Goal: Task Accomplishment & Management: Manage account settings

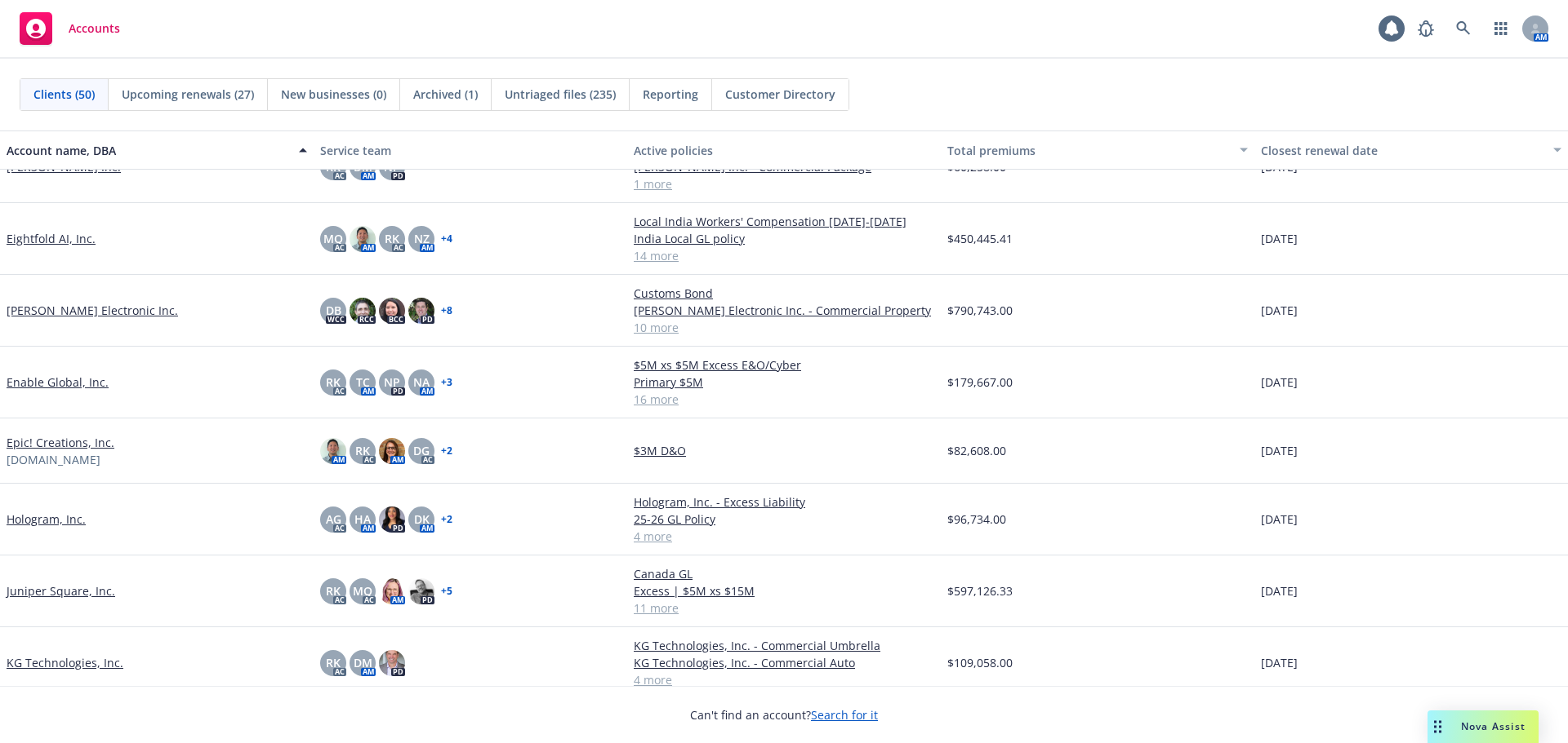
scroll to position [1142, 0]
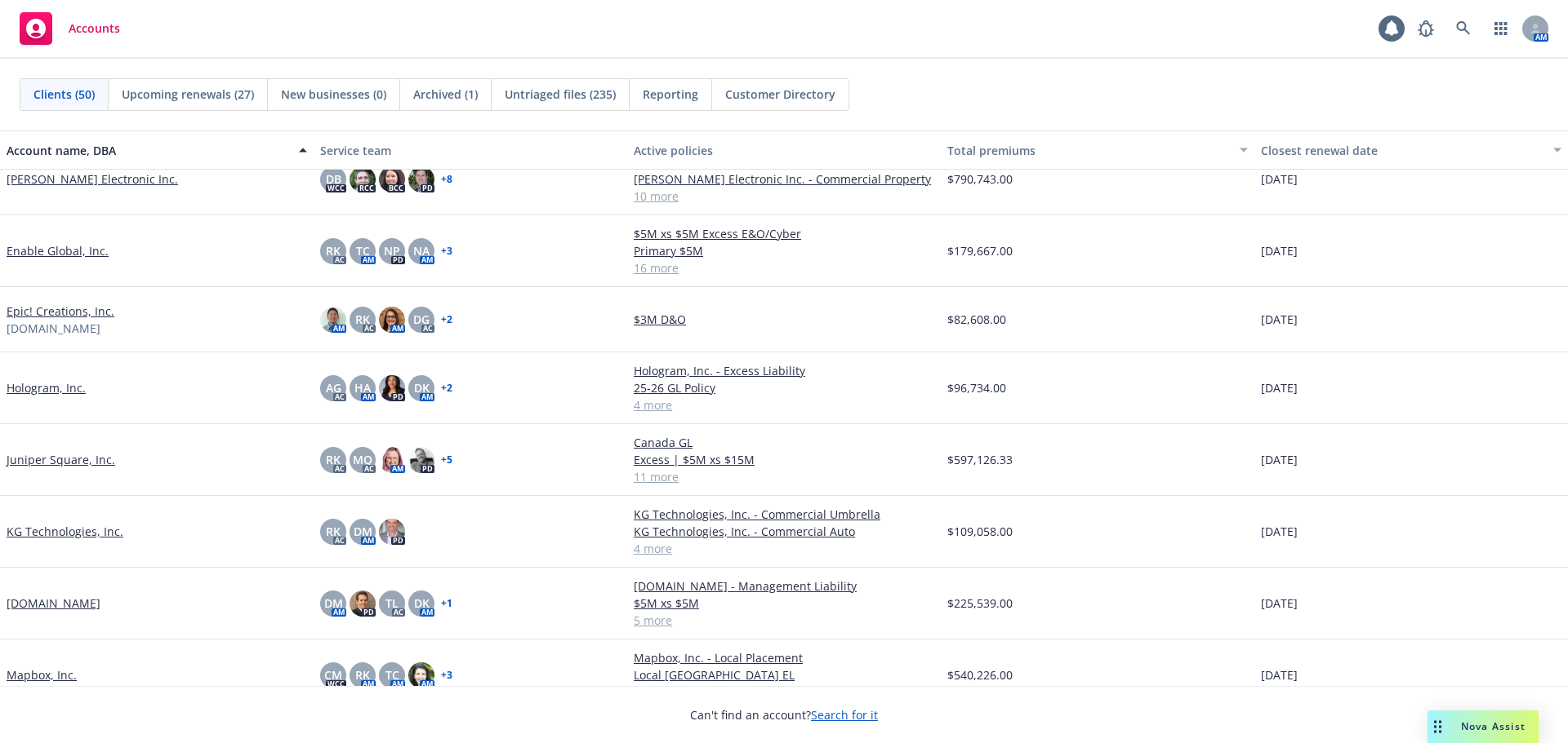
click at [105, 463] on link "Juniper Square, Inc." at bounding box center [60, 459] width 108 height 17
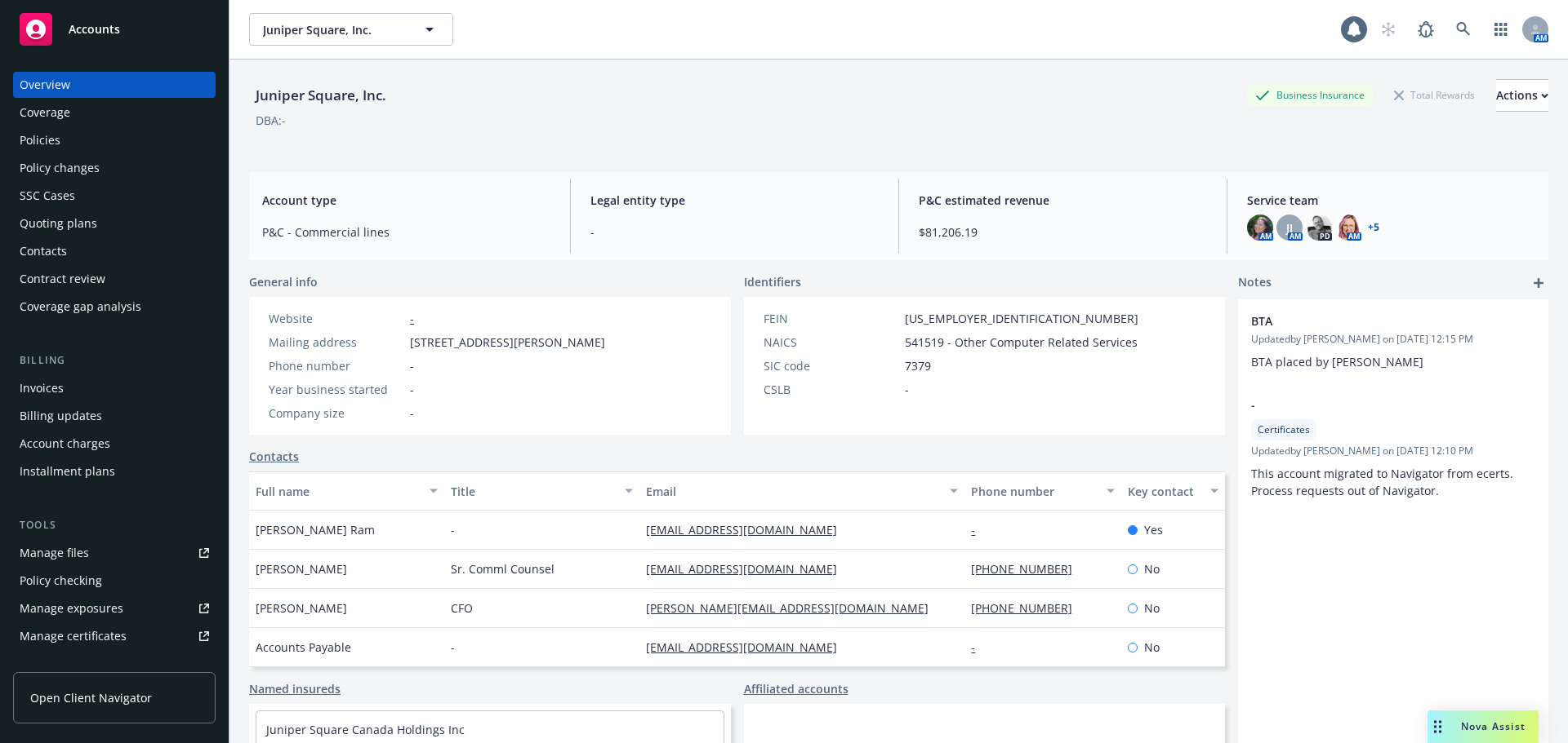
click at [137, 628] on link "Manage certificates" at bounding box center [114, 636] width 202 height 26
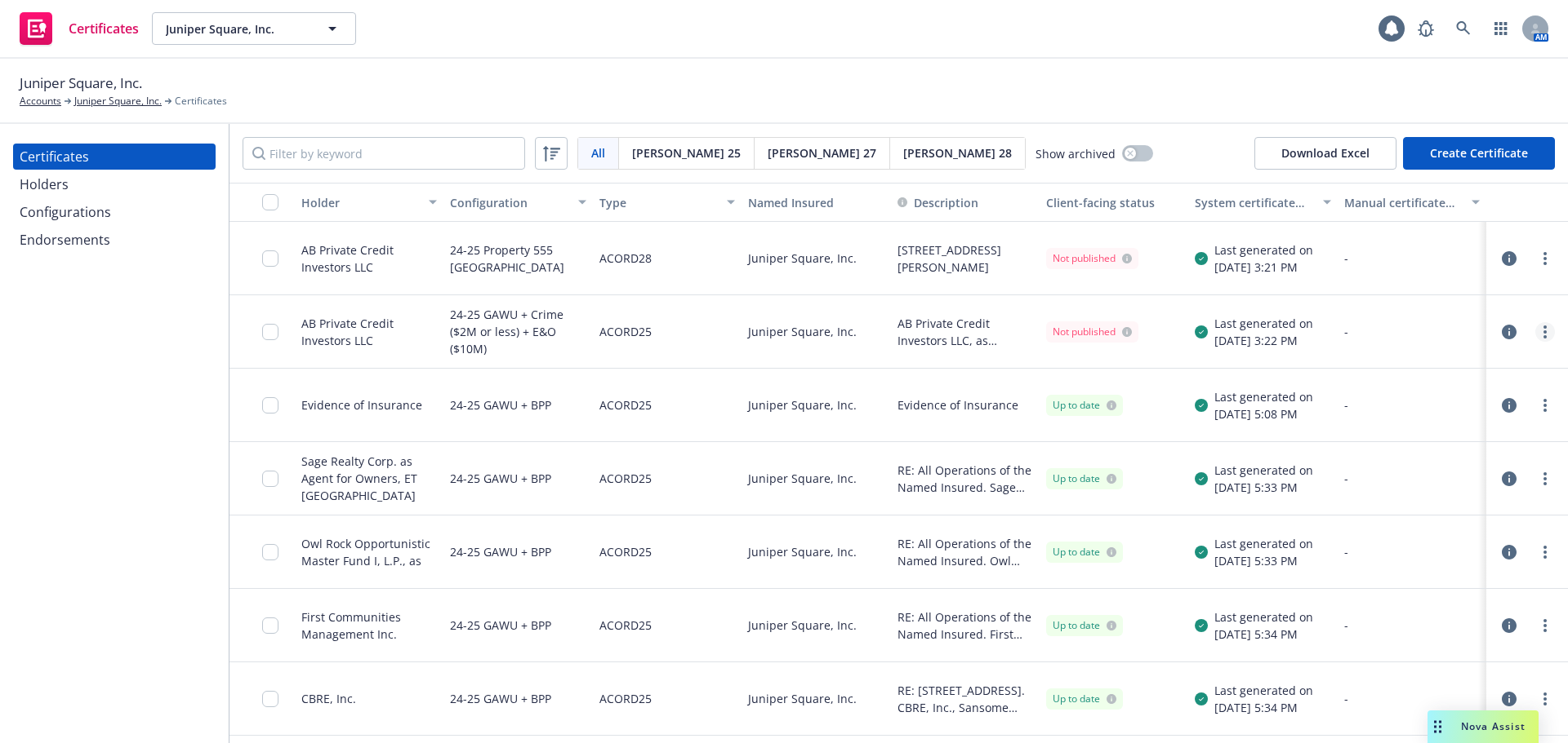
click at [1536, 329] on link "more" at bounding box center [1545, 332] width 20 height 20
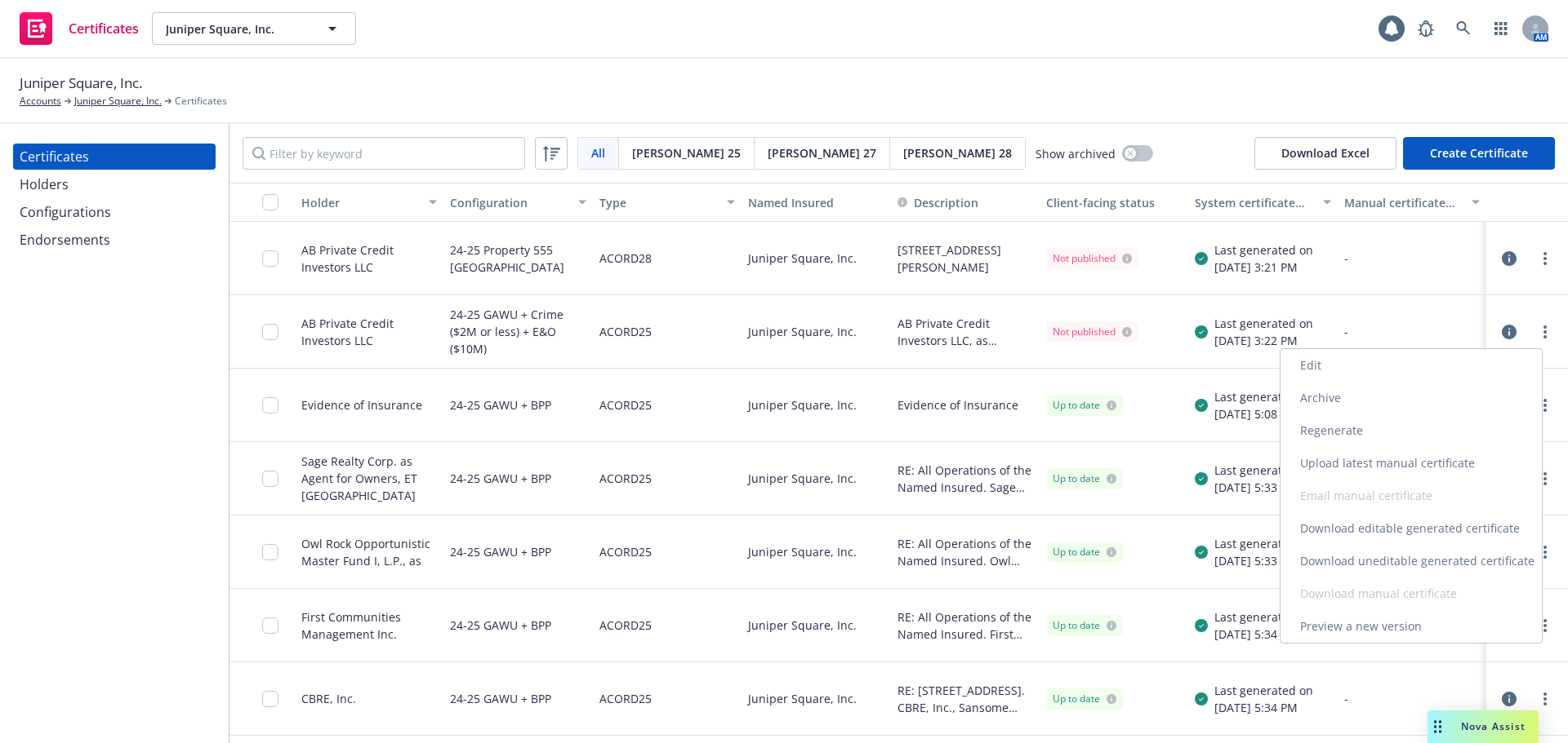
click at [1331, 371] on link "Edit" at bounding box center [1411, 365] width 262 height 32
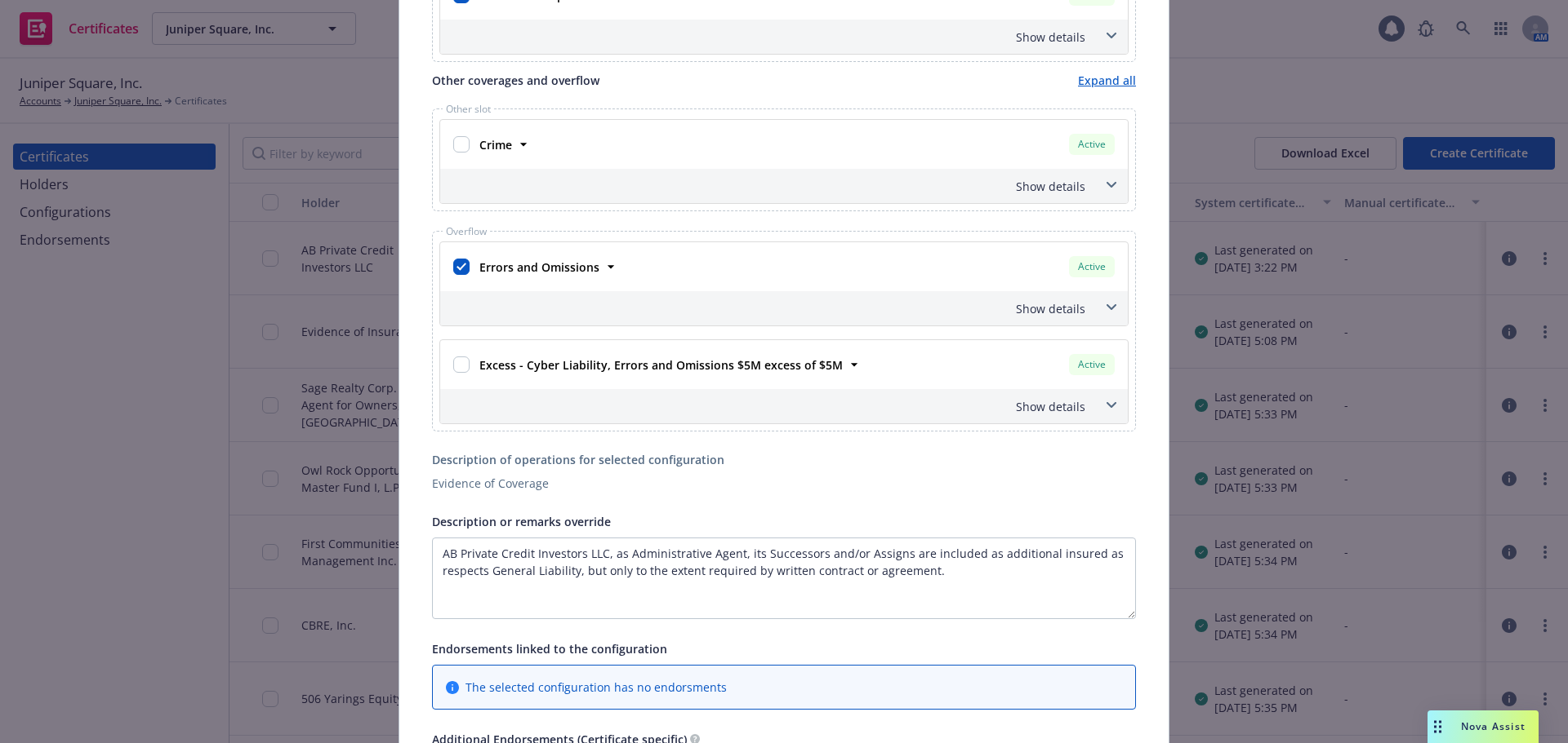
scroll to position [898, 0]
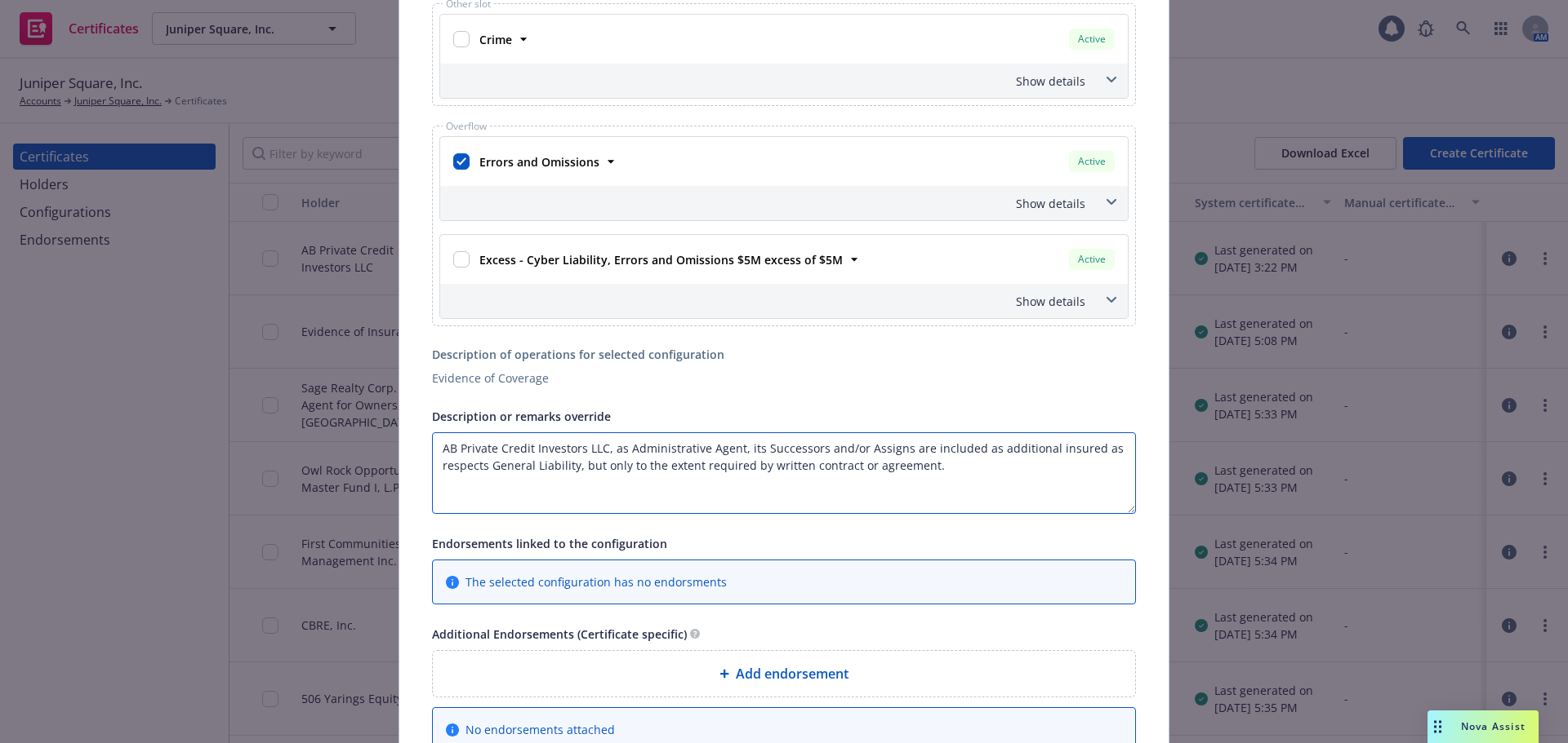
click at [941, 468] on textarea "AB Private Credit Investors LLC, as Administrative Agent, its Successors and/or…" at bounding box center [784, 473] width 704 height 82
type textarea "AB Private Credit Investors LLC, as Administrative Agent, its Successors and/or…"
click at [417, 382] on div "This account has certificates specific notes. Please review them before creatin…" at bounding box center [784, 20] width 770 height 1637
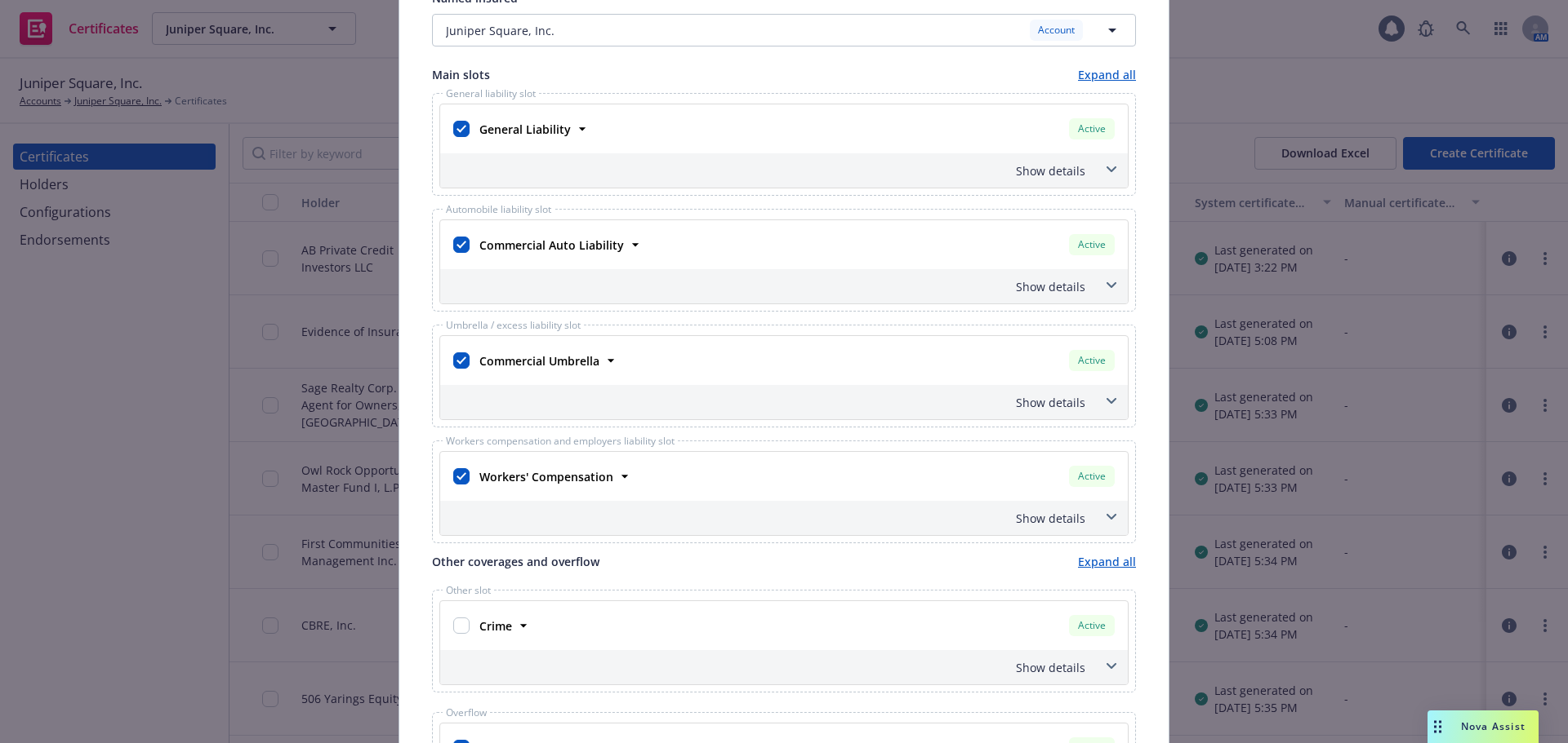
scroll to position [0, 0]
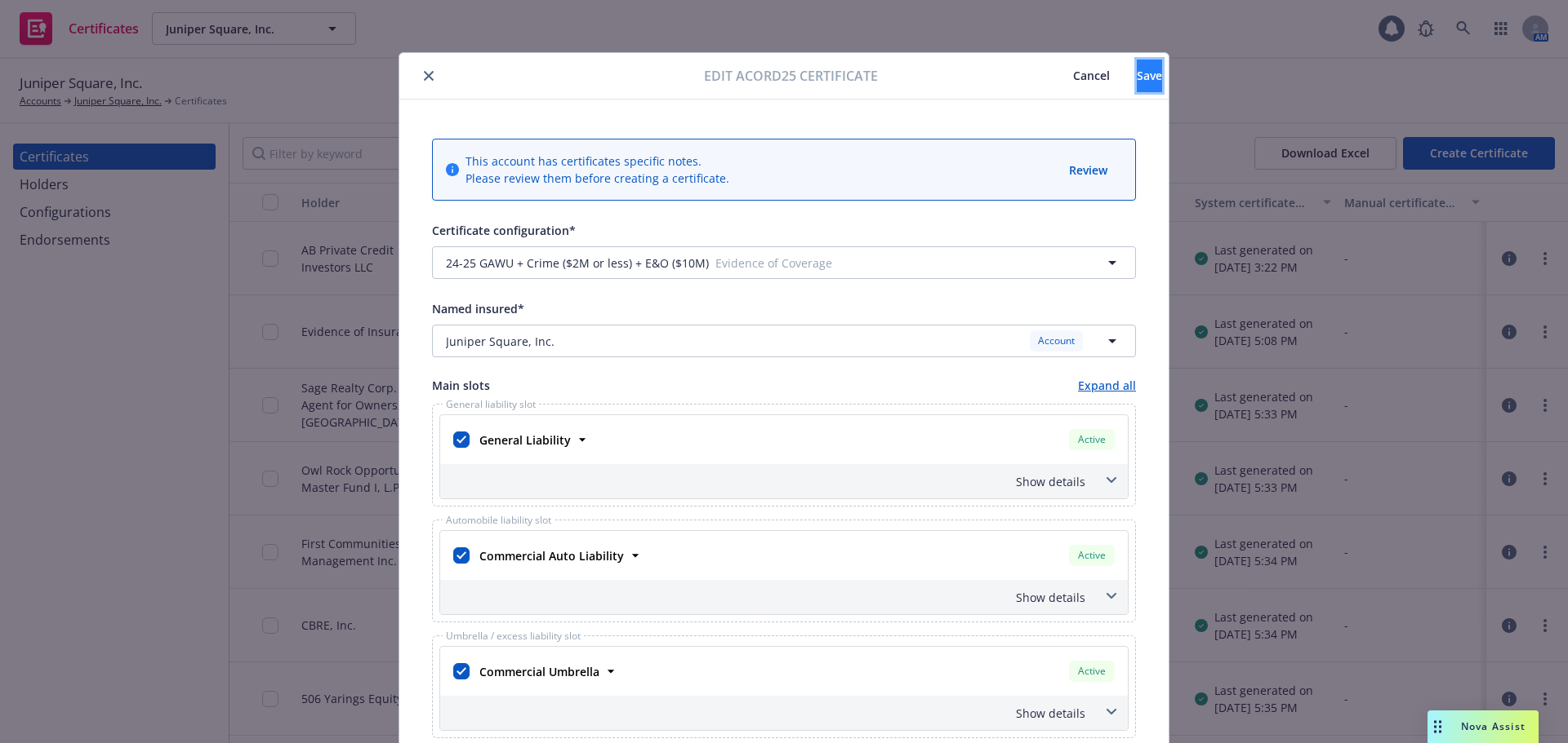
click at [1137, 68] on span "Save" at bounding box center [1149, 75] width 25 height 15
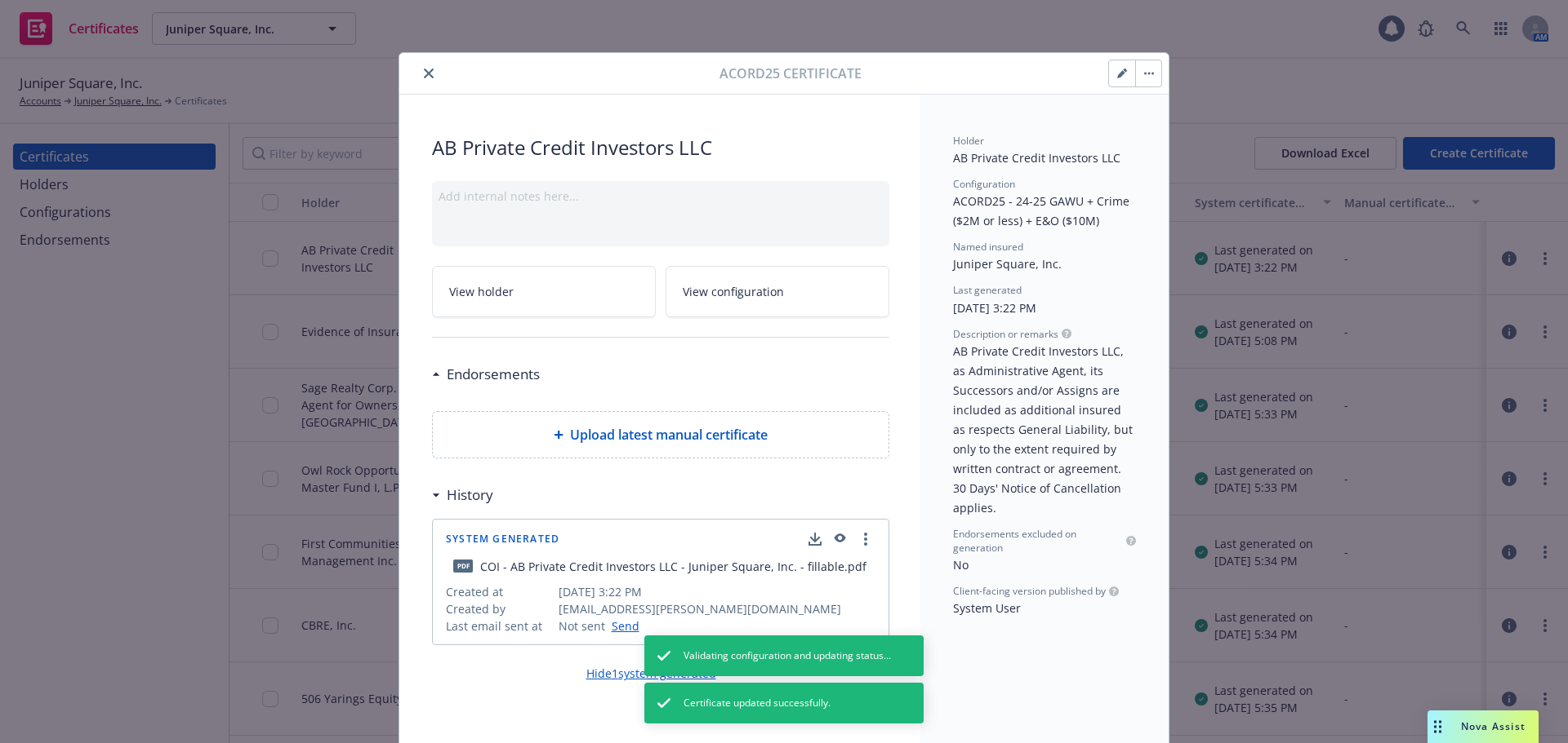
click at [424, 73] on icon "close" at bounding box center [429, 73] width 10 height 10
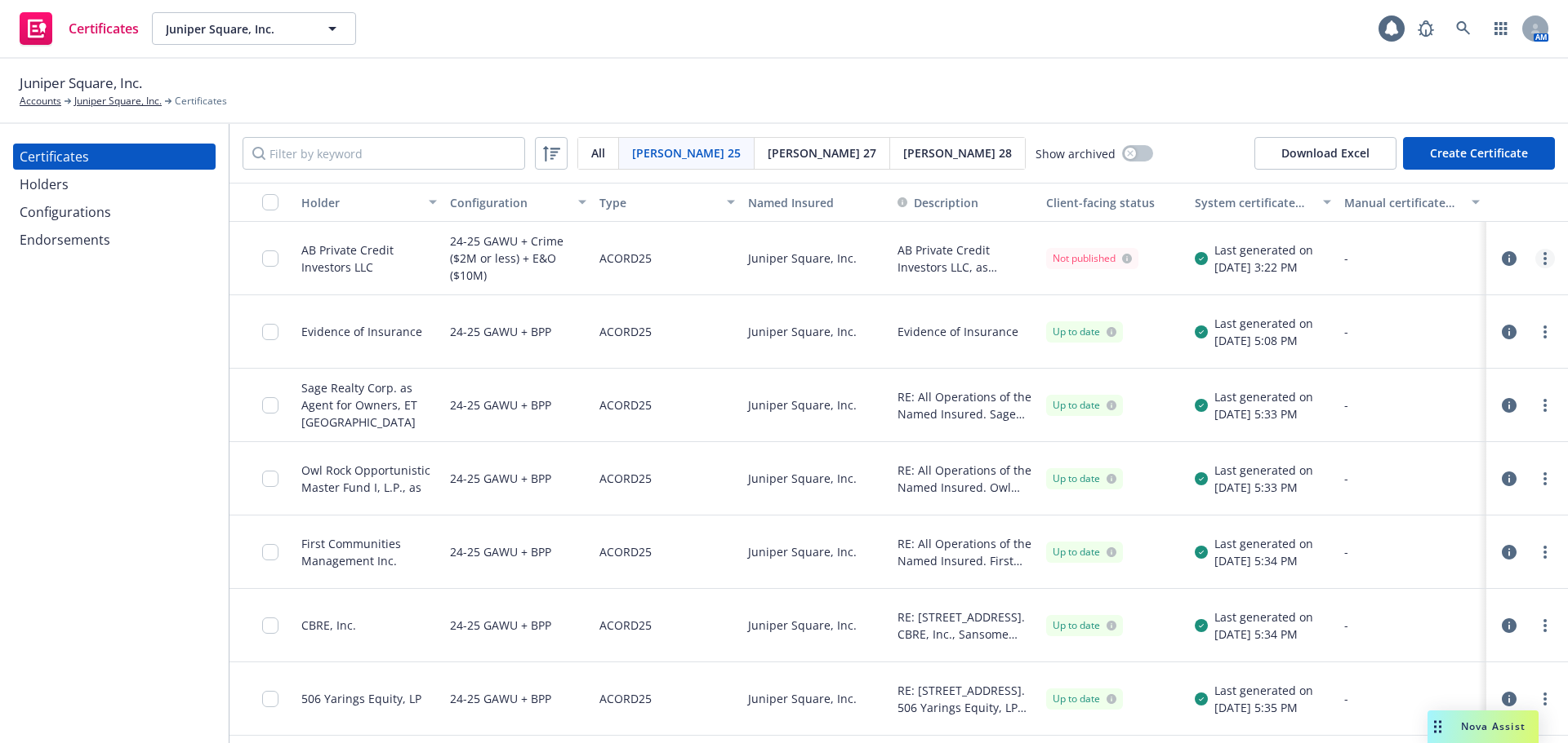
click at [1535, 258] on link "more" at bounding box center [1545, 259] width 20 height 20
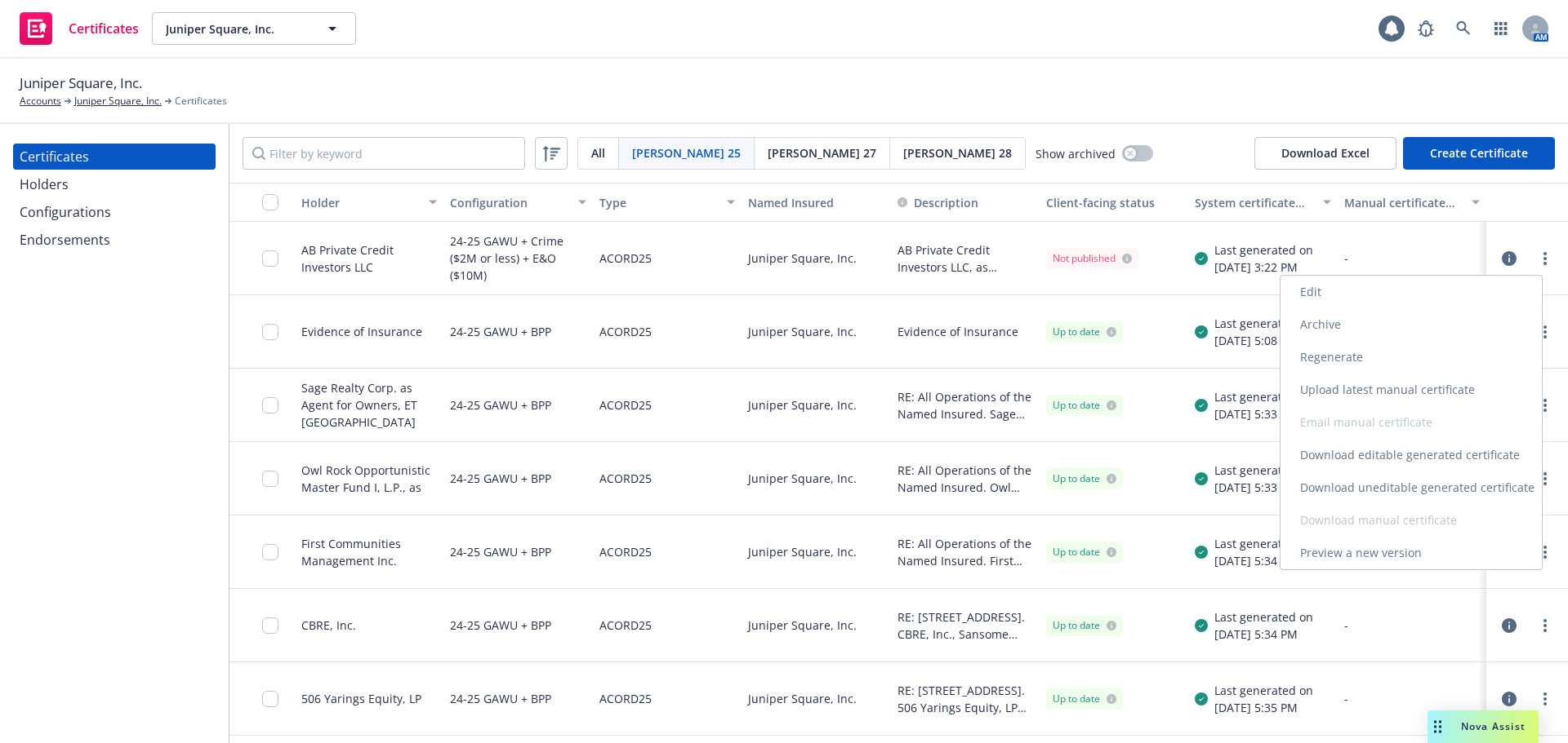
click at [1381, 355] on link "Regenerate" at bounding box center [1411, 357] width 262 height 32
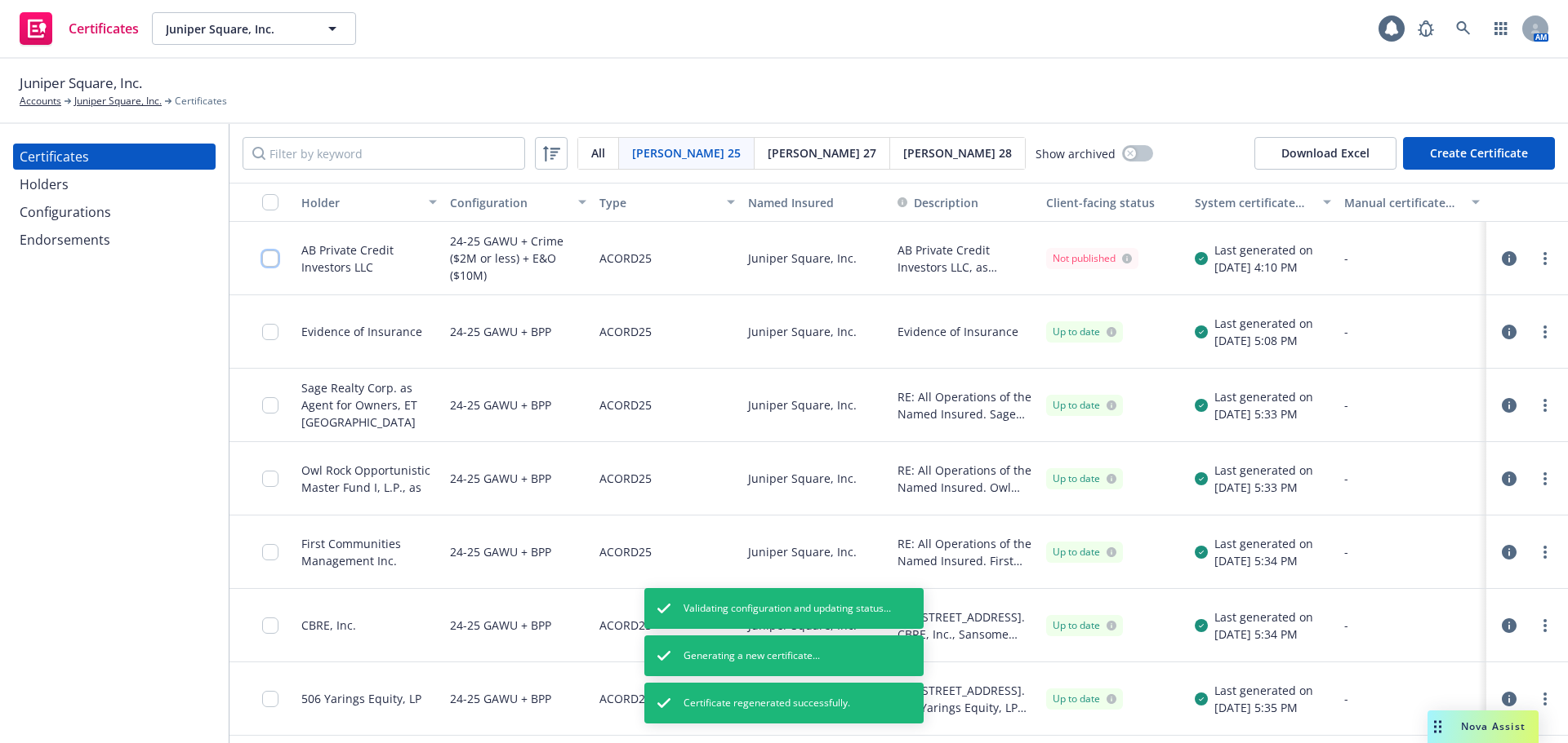
click at [265, 257] on input "checkbox" at bounding box center [271, 259] width 16 height 16
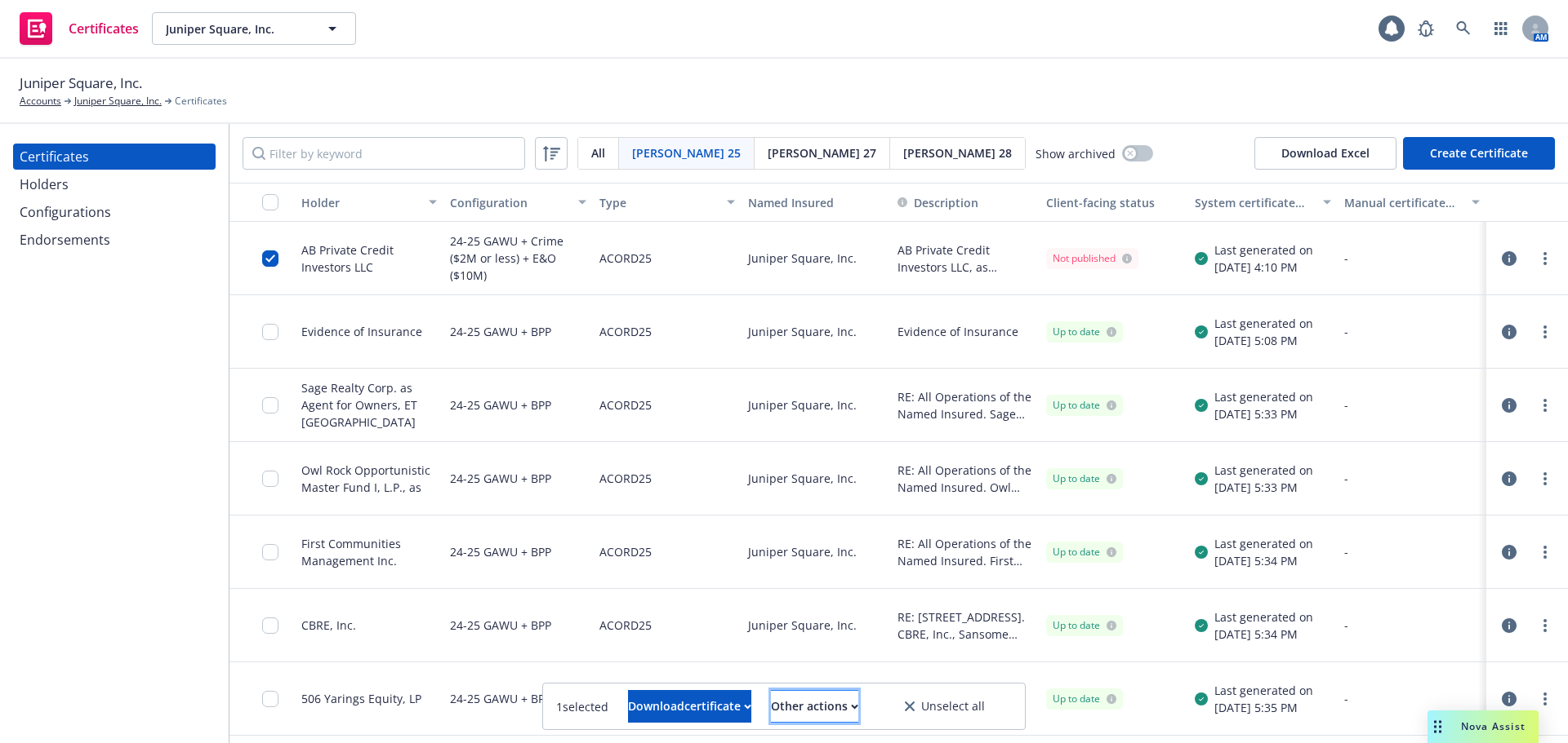
click at [858, 709] on button "Other actions" at bounding box center [814, 707] width 88 height 32
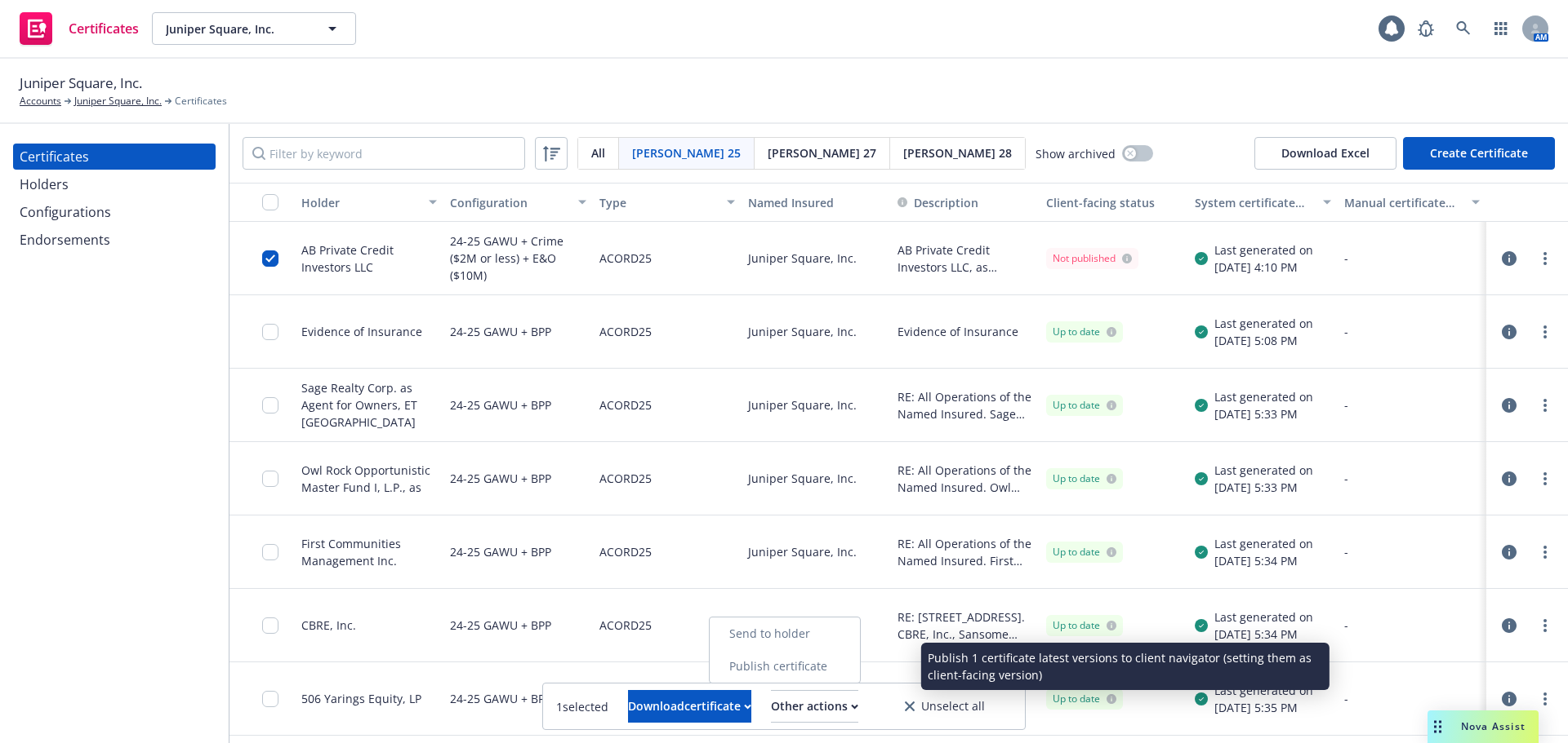
click at [860, 673] on link "Publish certificate" at bounding box center [784, 666] width 151 height 32
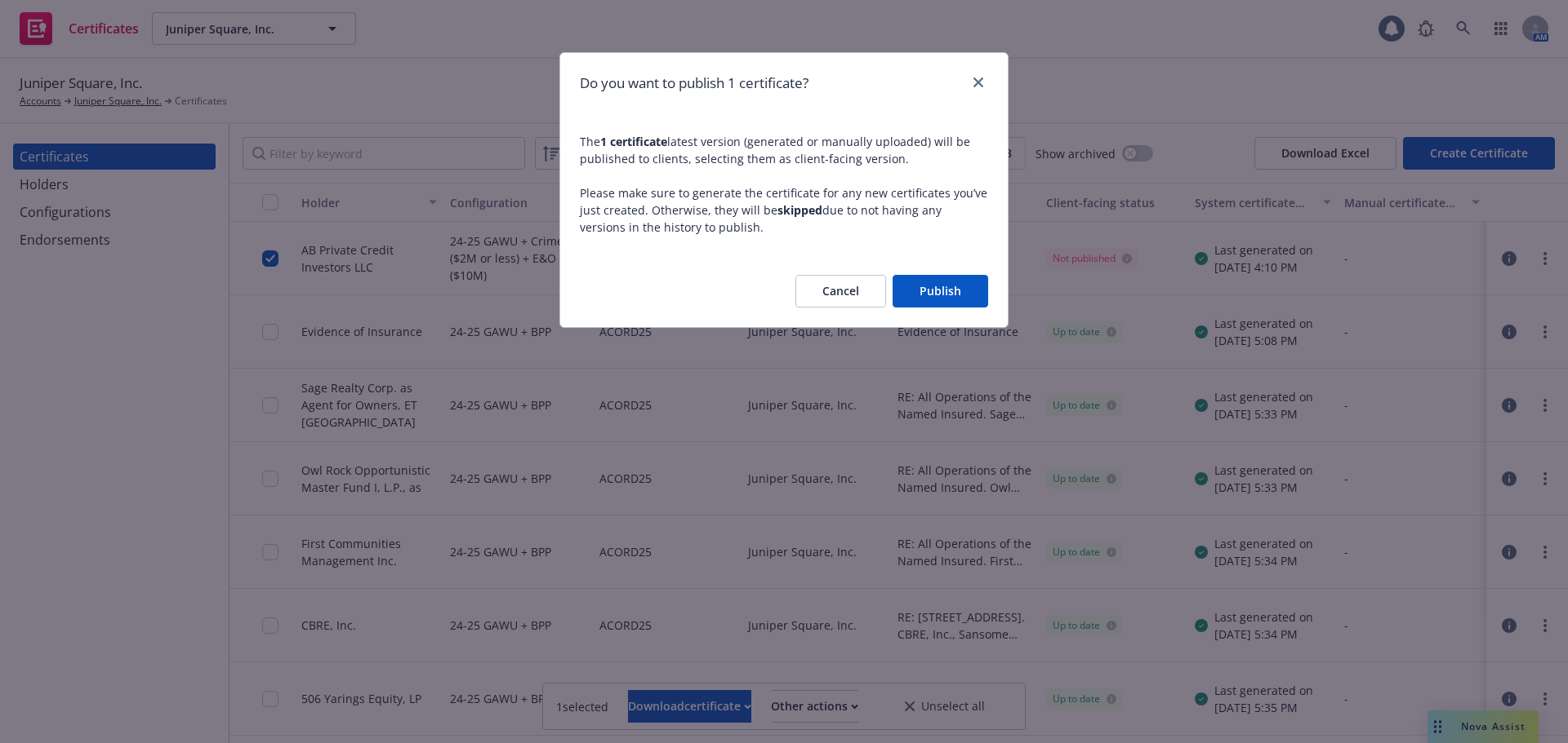
click at [950, 294] on button "Publish" at bounding box center [940, 291] width 96 height 32
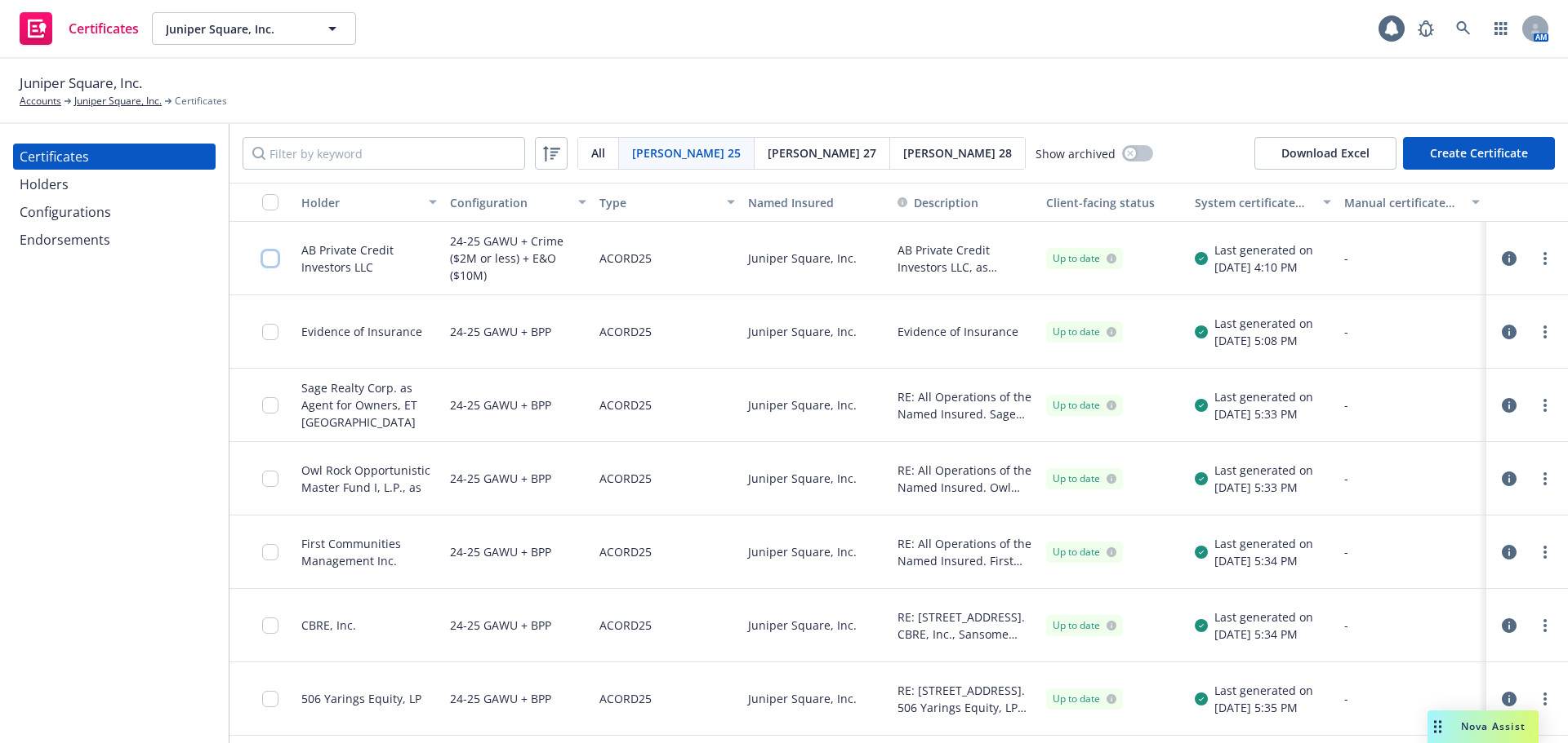
click at [271, 262] on input "checkbox" at bounding box center [271, 259] width 16 height 16
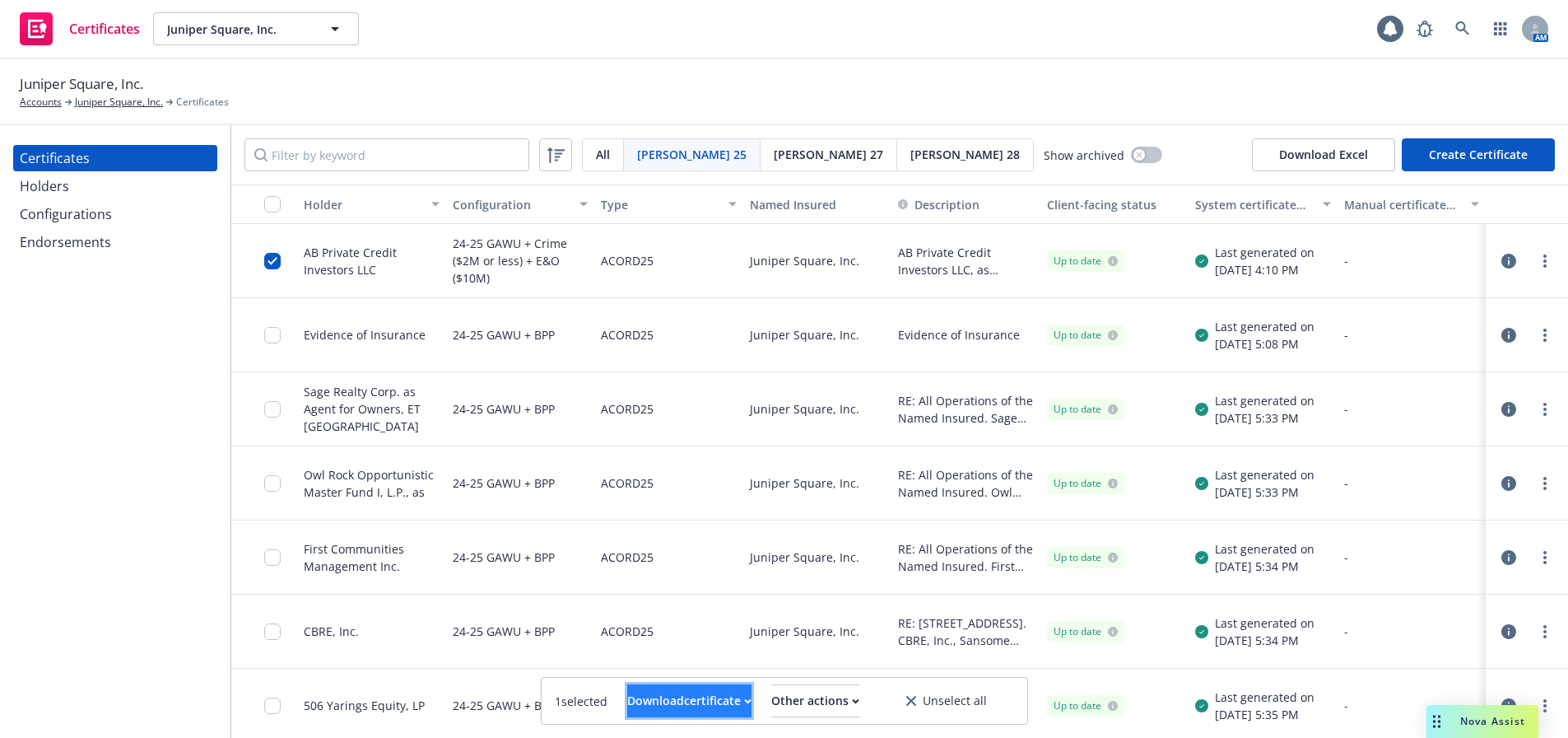
click at [731, 703] on button "Download certificate" at bounding box center [689, 701] width 125 height 33
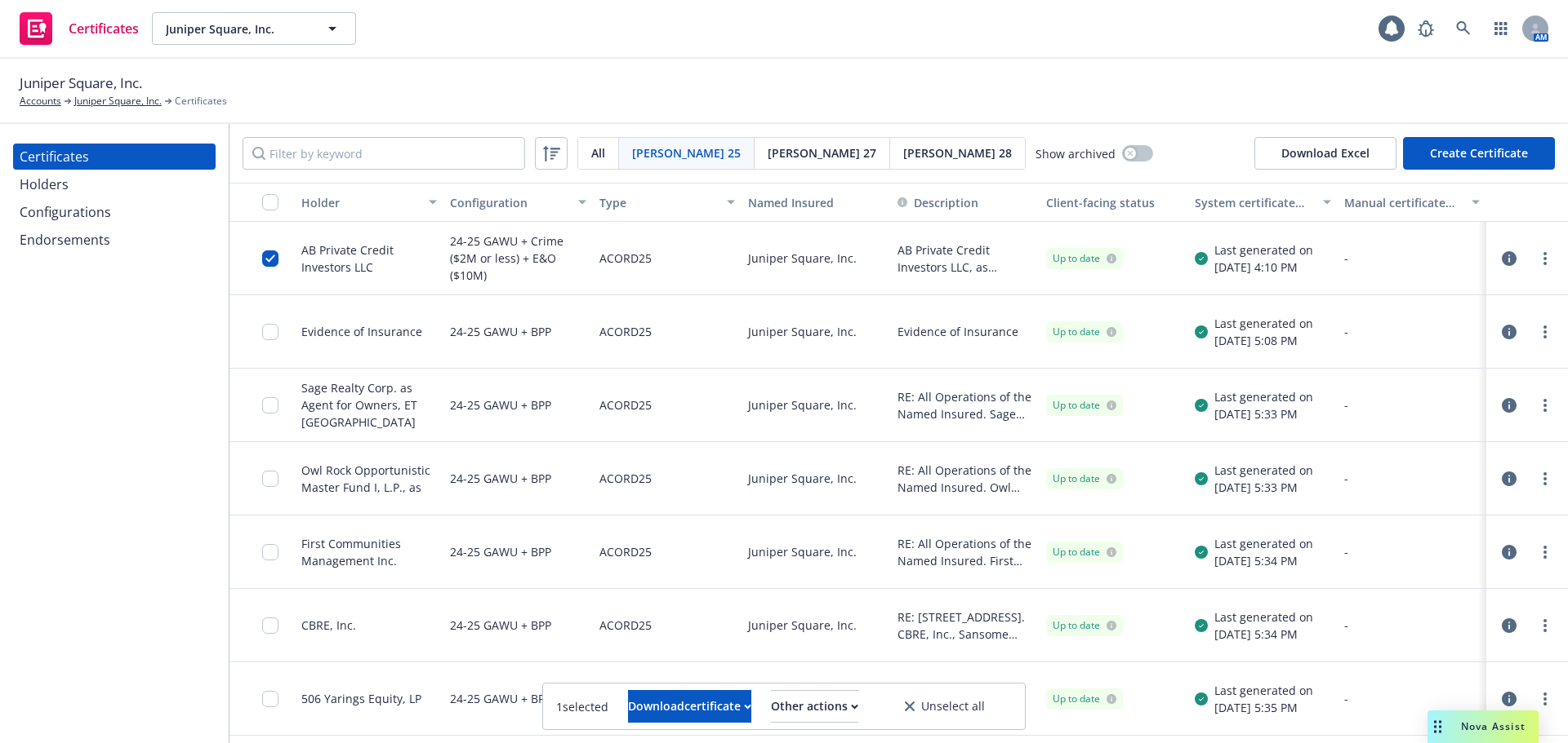
click at [701, 662] on link "Download uneditable file" at bounding box center [606, 666] width 189 height 32
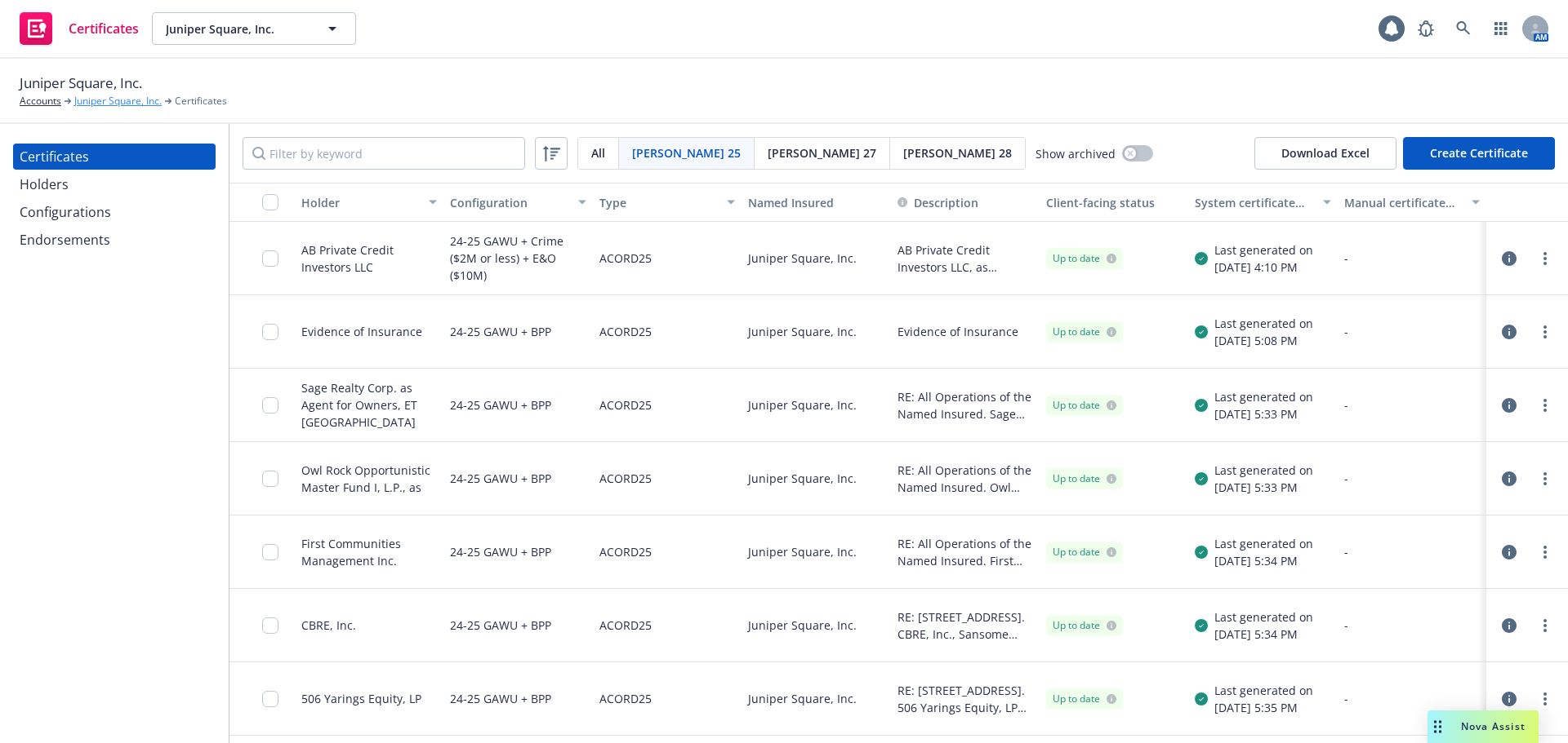
click at [131, 97] on link "Juniper Square, Inc." at bounding box center [117, 101] width 88 height 14
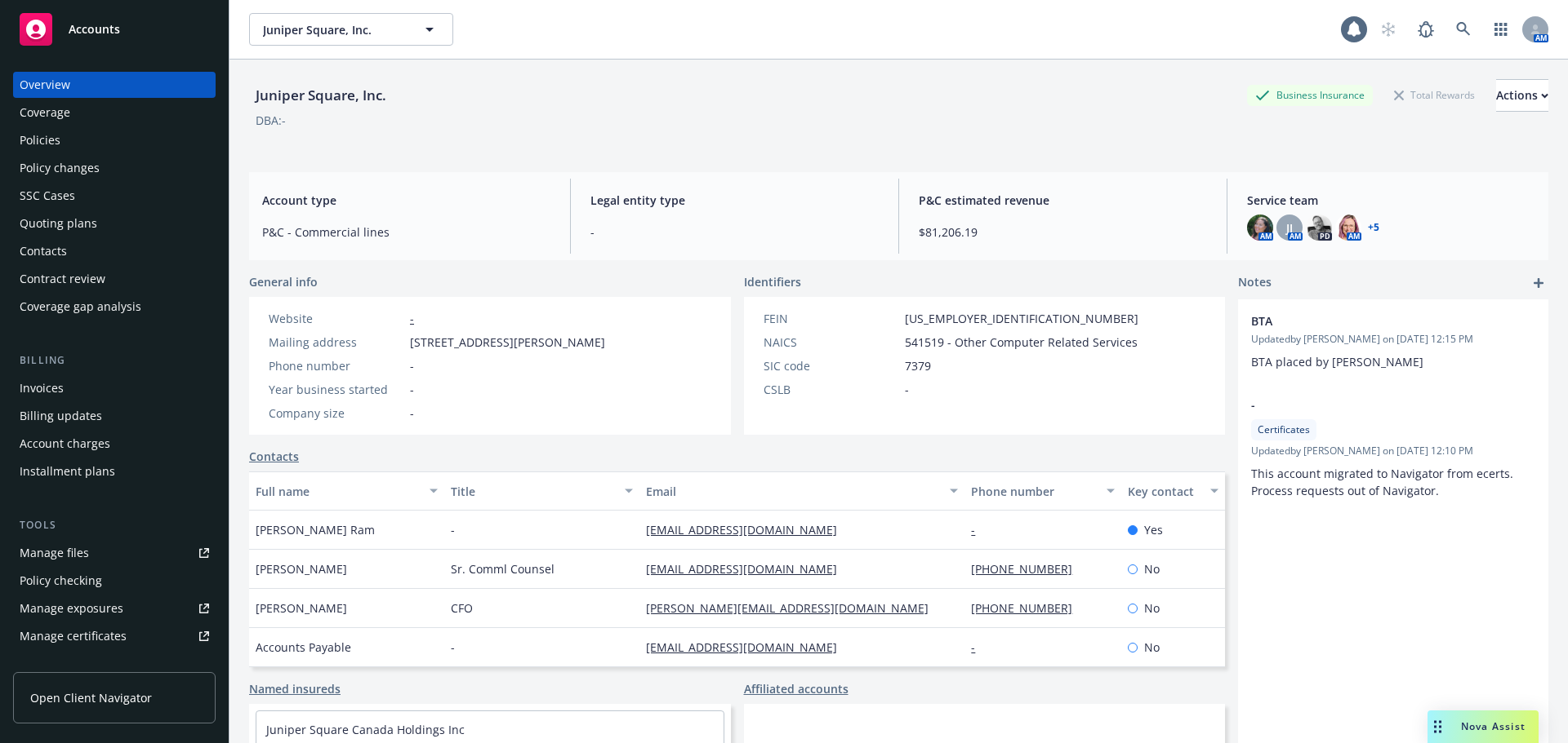
click at [125, 39] on div "Accounts" at bounding box center [115, 29] width 189 height 32
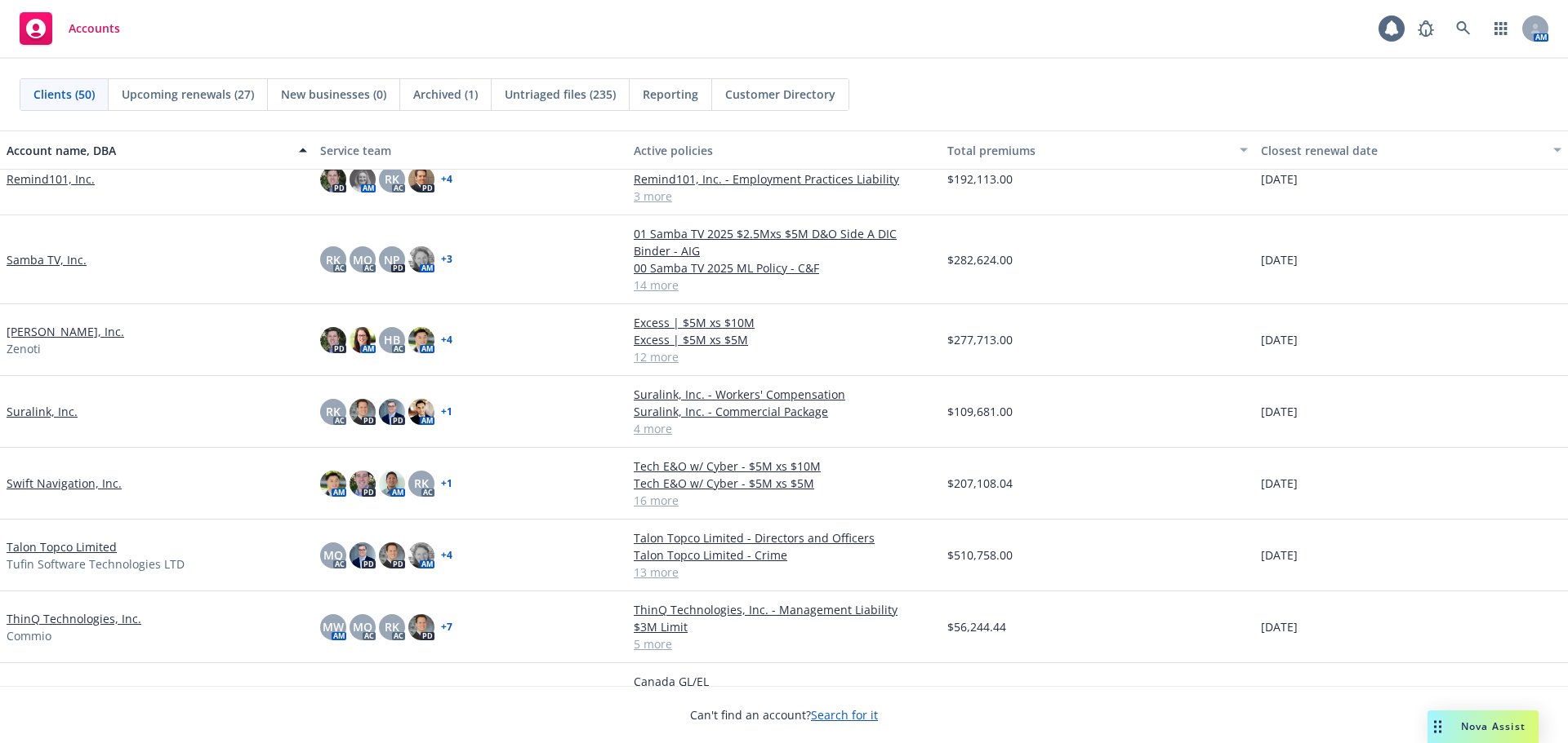
scroll to position [2611, 0]
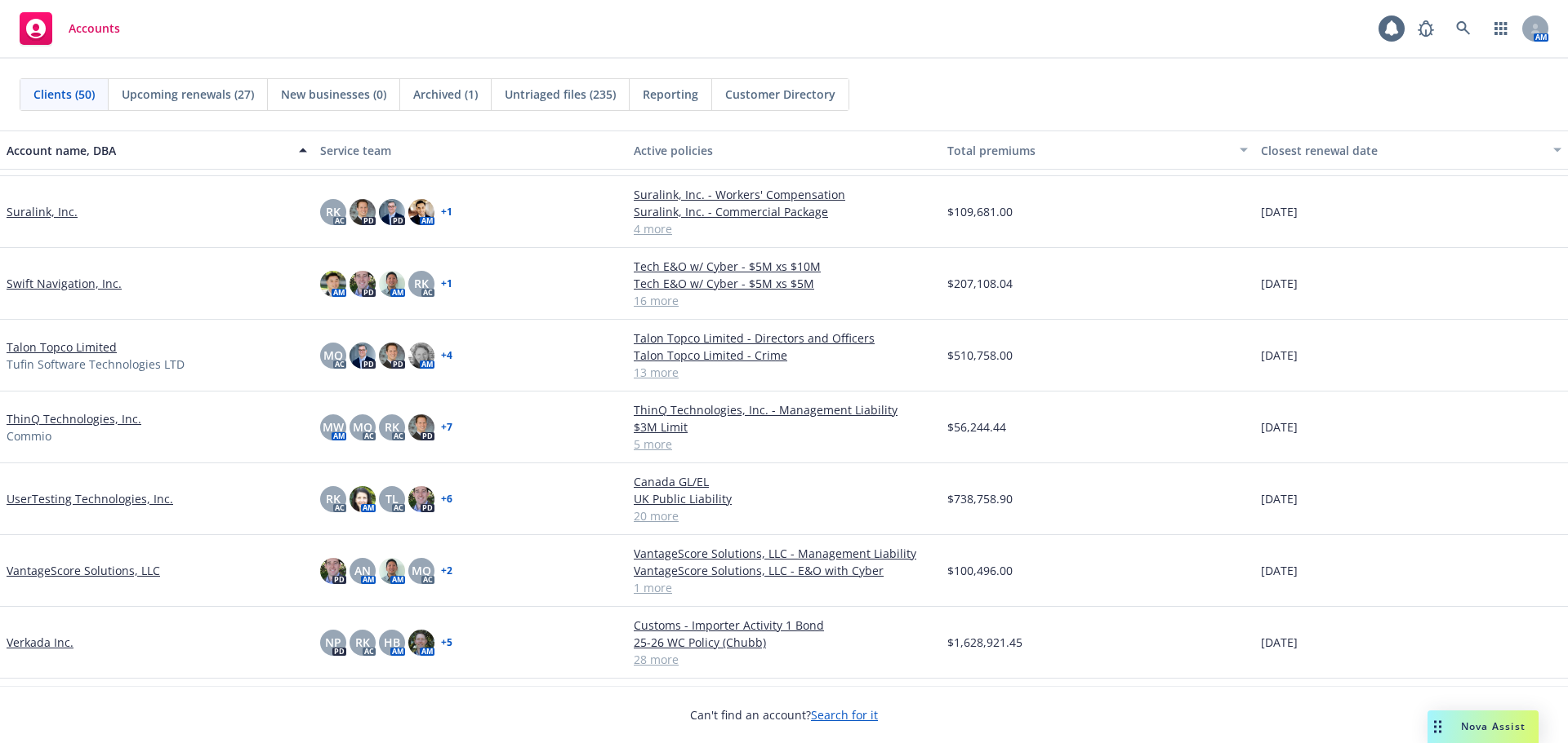
click at [91, 341] on link "Talon Topco Limited" at bounding box center [61, 347] width 110 height 17
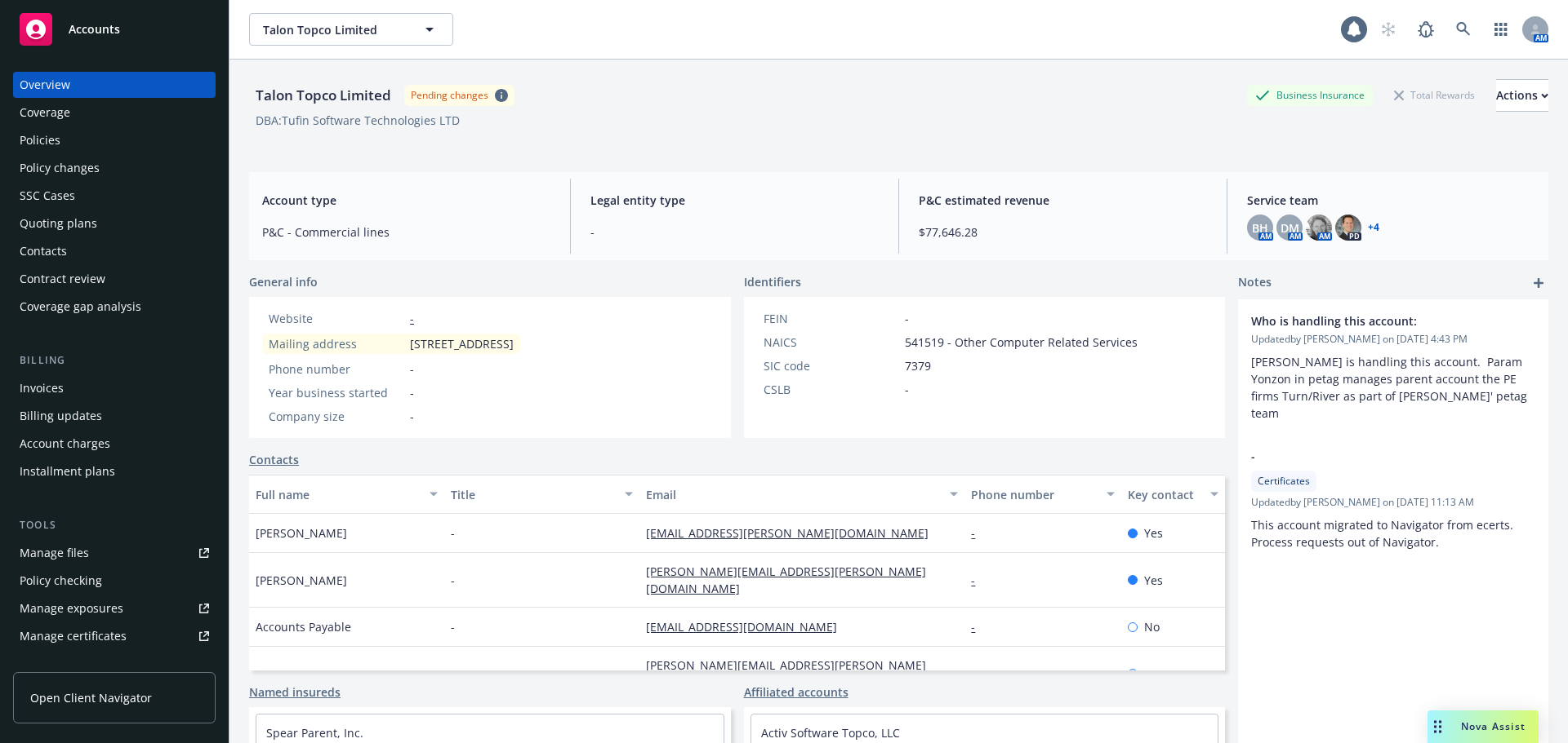
click at [95, 234] on div "Quoting plans" at bounding box center [115, 223] width 189 height 26
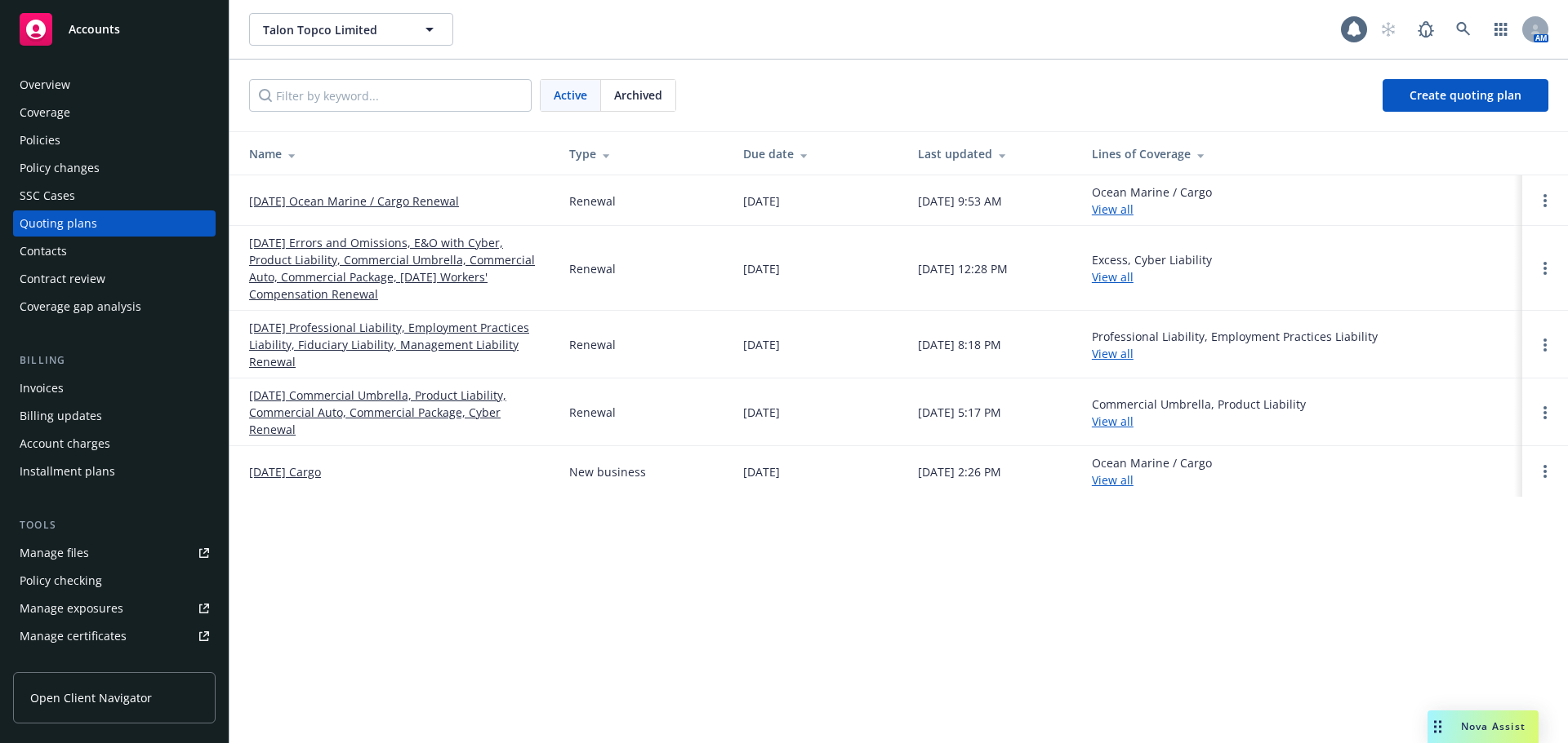
click at [305, 201] on link "10/09/25 Ocean Marine / Cargo Renewal" at bounding box center [354, 201] width 210 height 17
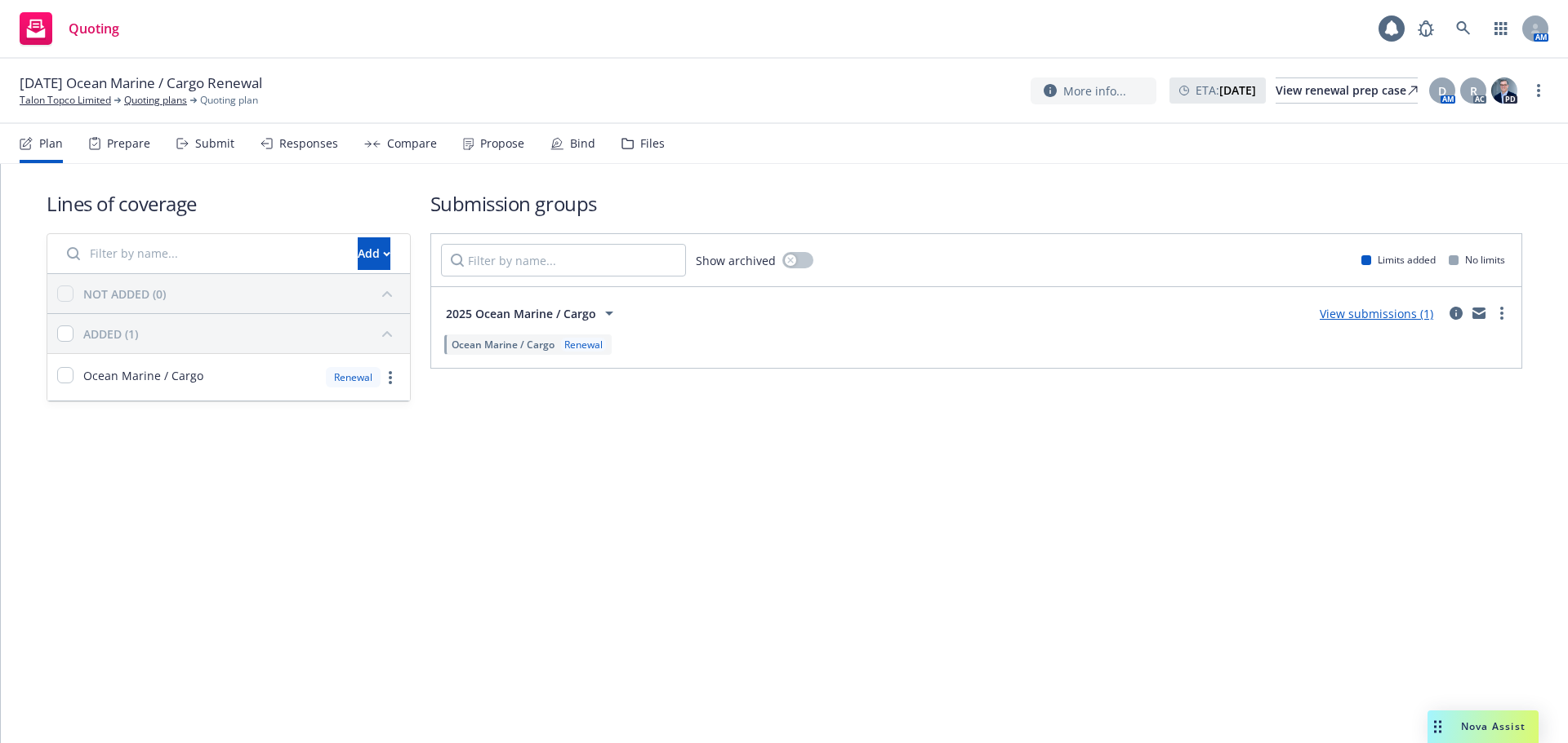
click at [212, 152] on div "Submit" at bounding box center [205, 143] width 58 height 39
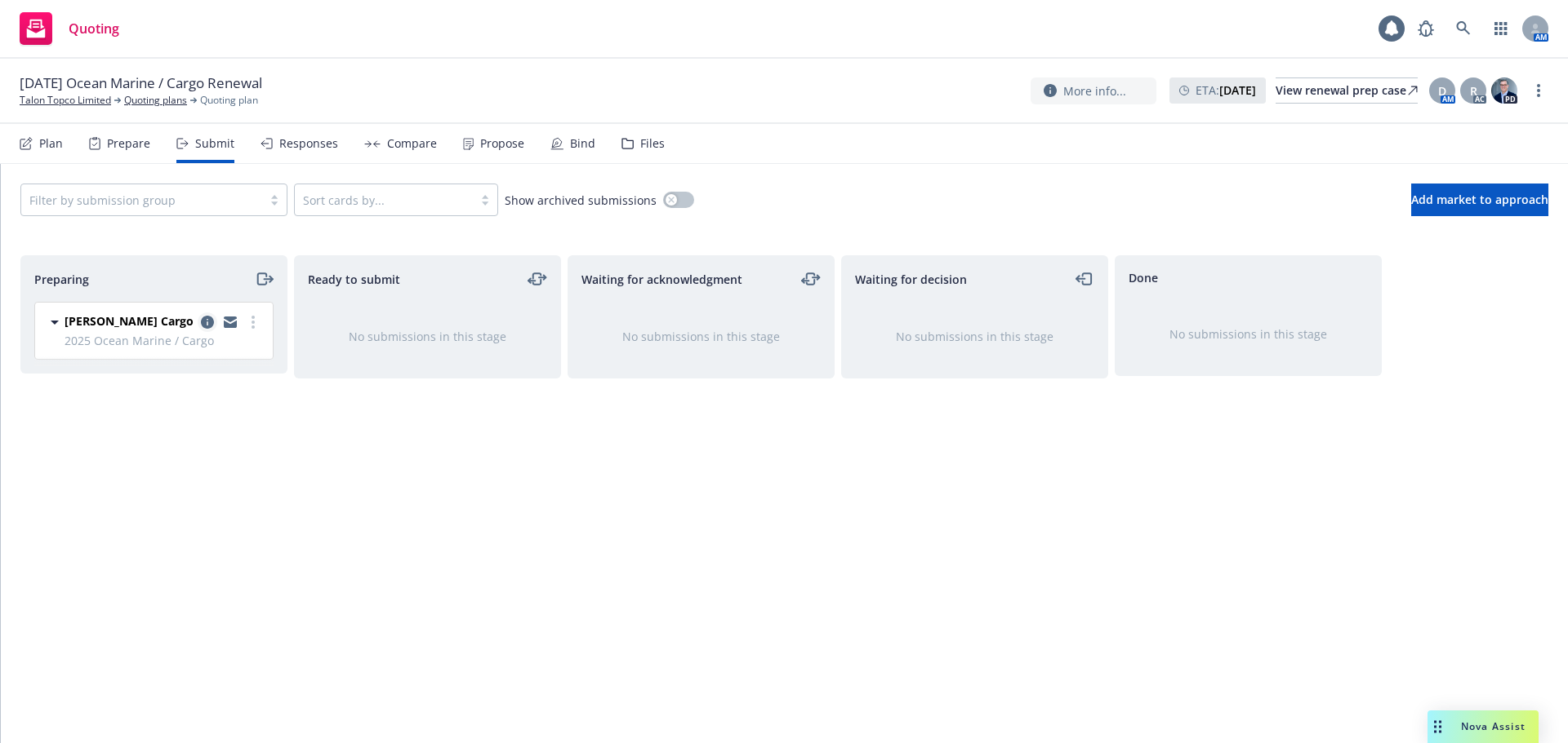
click at [210, 326] on icon "copy logging email" at bounding box center [208, 322] width 13 height 13
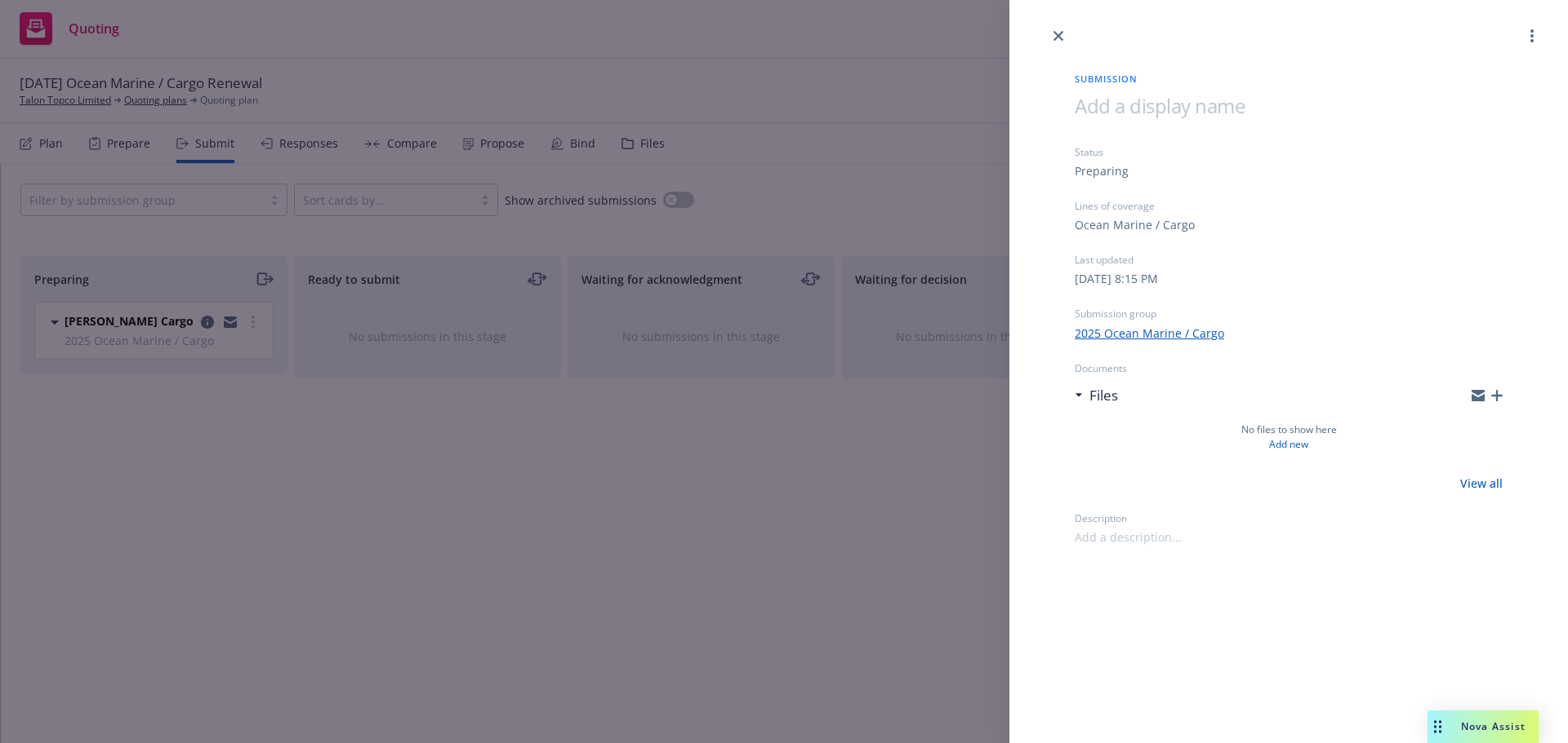
click at [165, 30] on div "Submission Status Preparing Lines of coverage Ocean Marine / Cargo Last updated…" at bounding box center [784, 372] width 1568 height 743
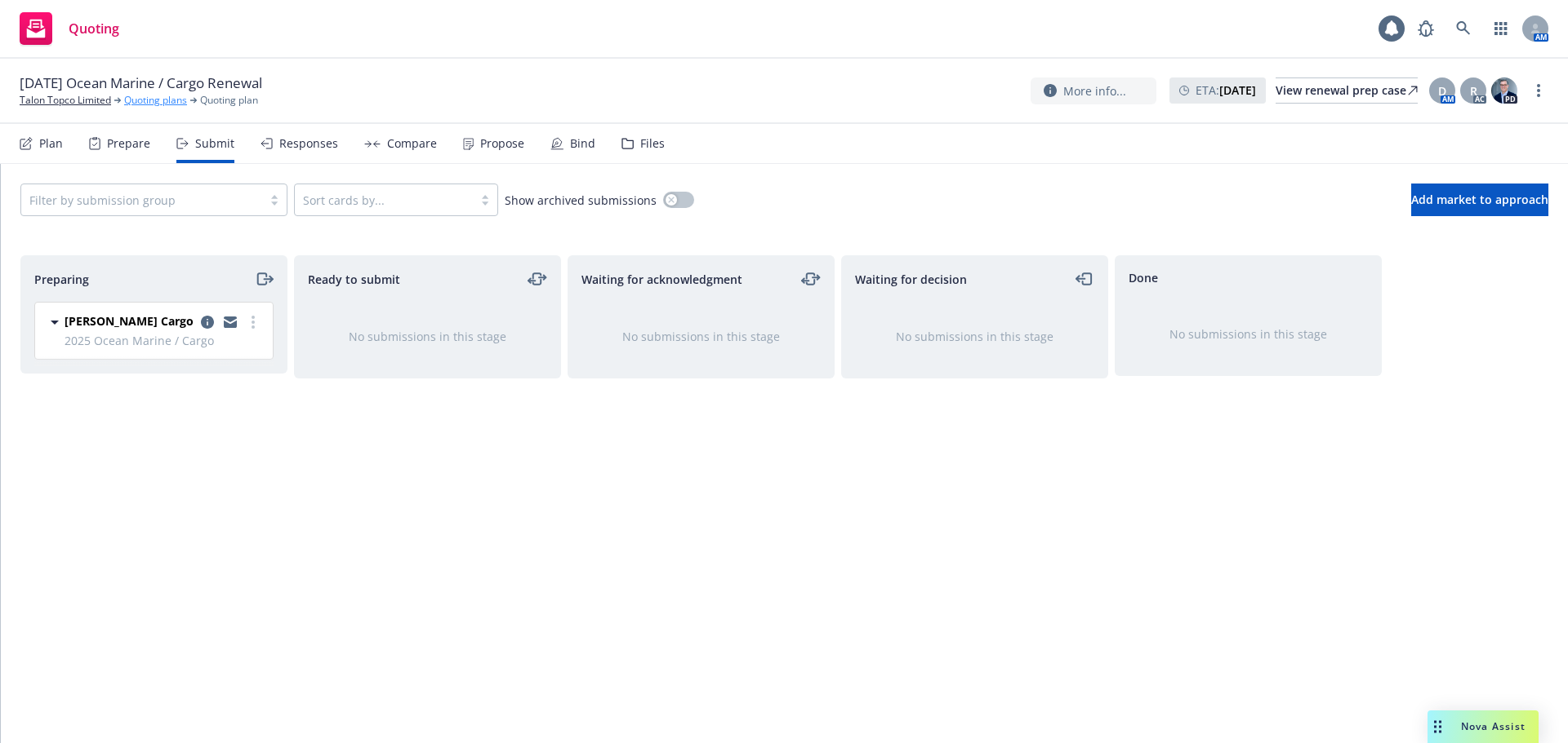
click at [152, 103] on link "Quoting plans" at bounding box center [156, 100] width 63 height 14
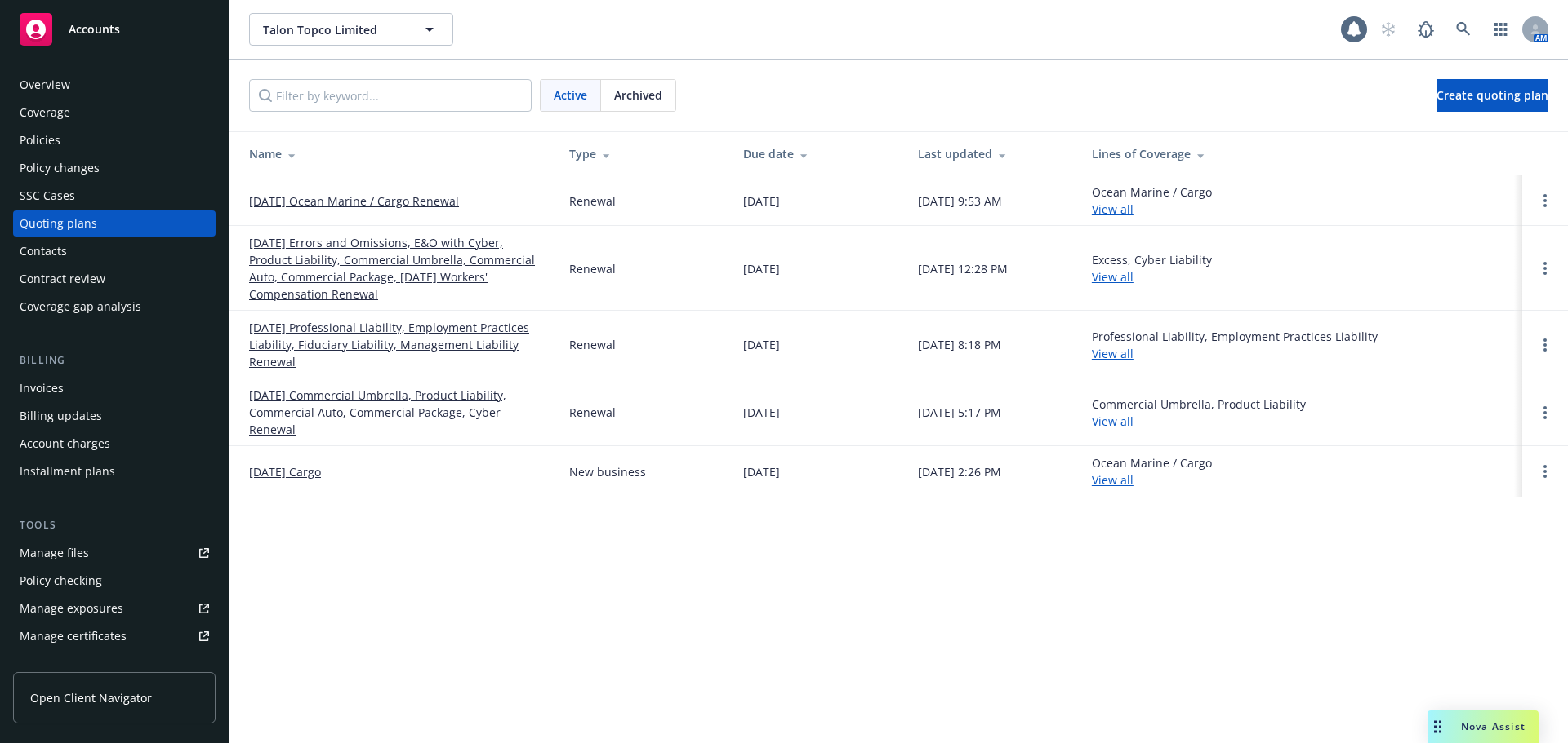
click at [316, 463] on link "[DATE] Cargo" at bounding box center [285, 472] width 72 height 17
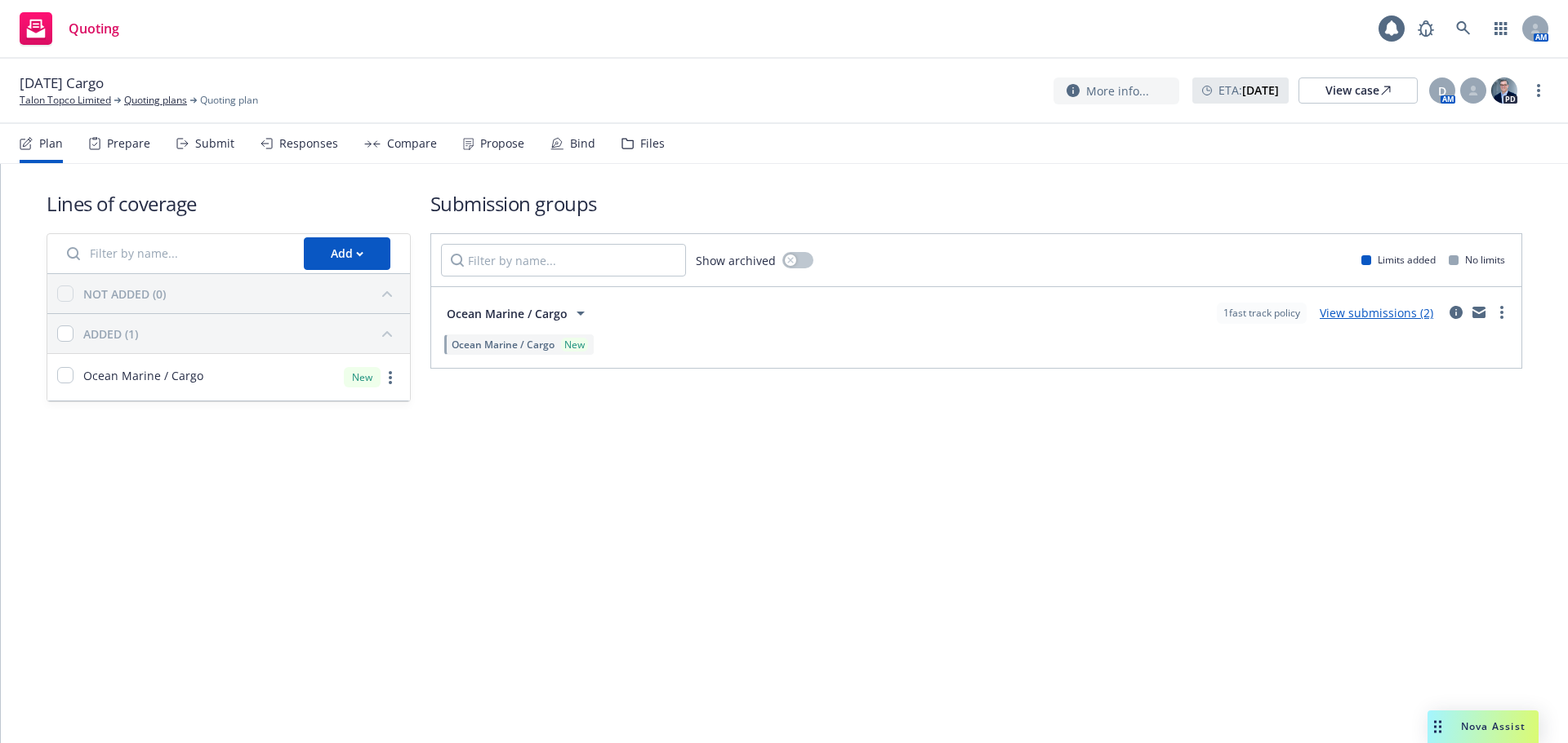
click at [208, 143] on div "Submit" at bounding box center [214, 143] width 39 height 13
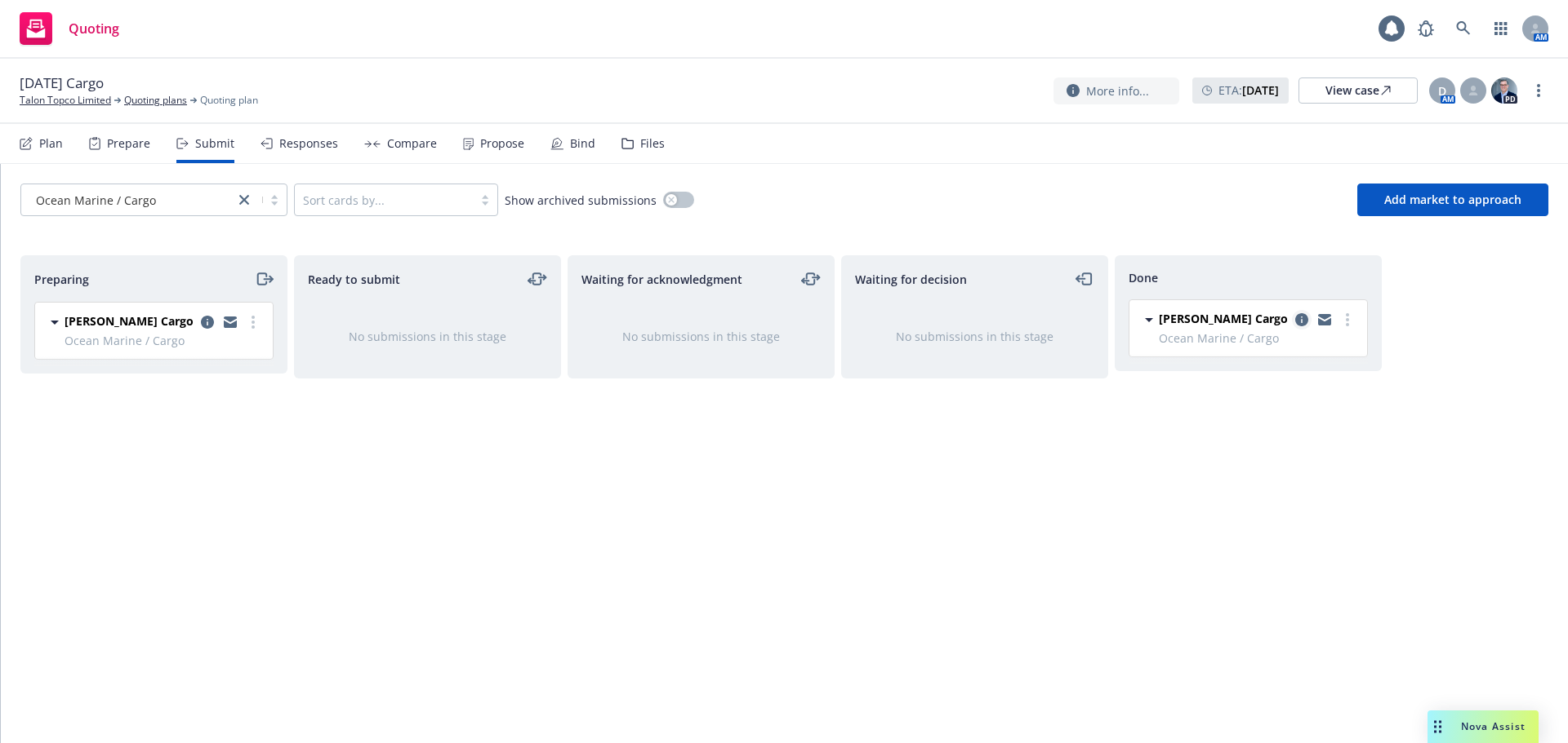
click at [1307, 321] on icon "copy logging email" at bounding box center [1301, 320] width 13 height 13
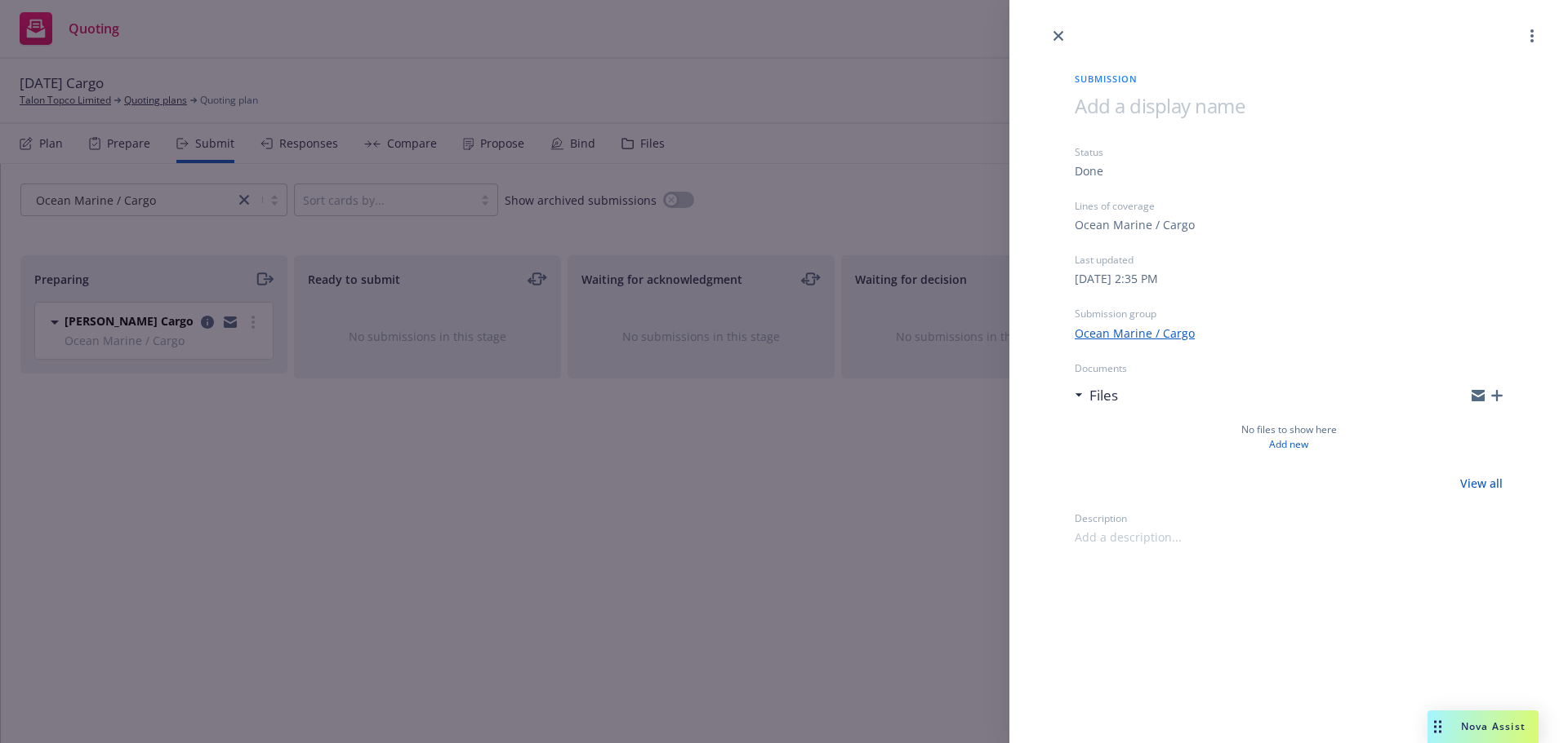
click at [452, 458] on div "Submission Status Done Lines of coverage Ocean Marine / Cargo Last updated Thur…" at bounding box center [784, 372] width 1568 height 743
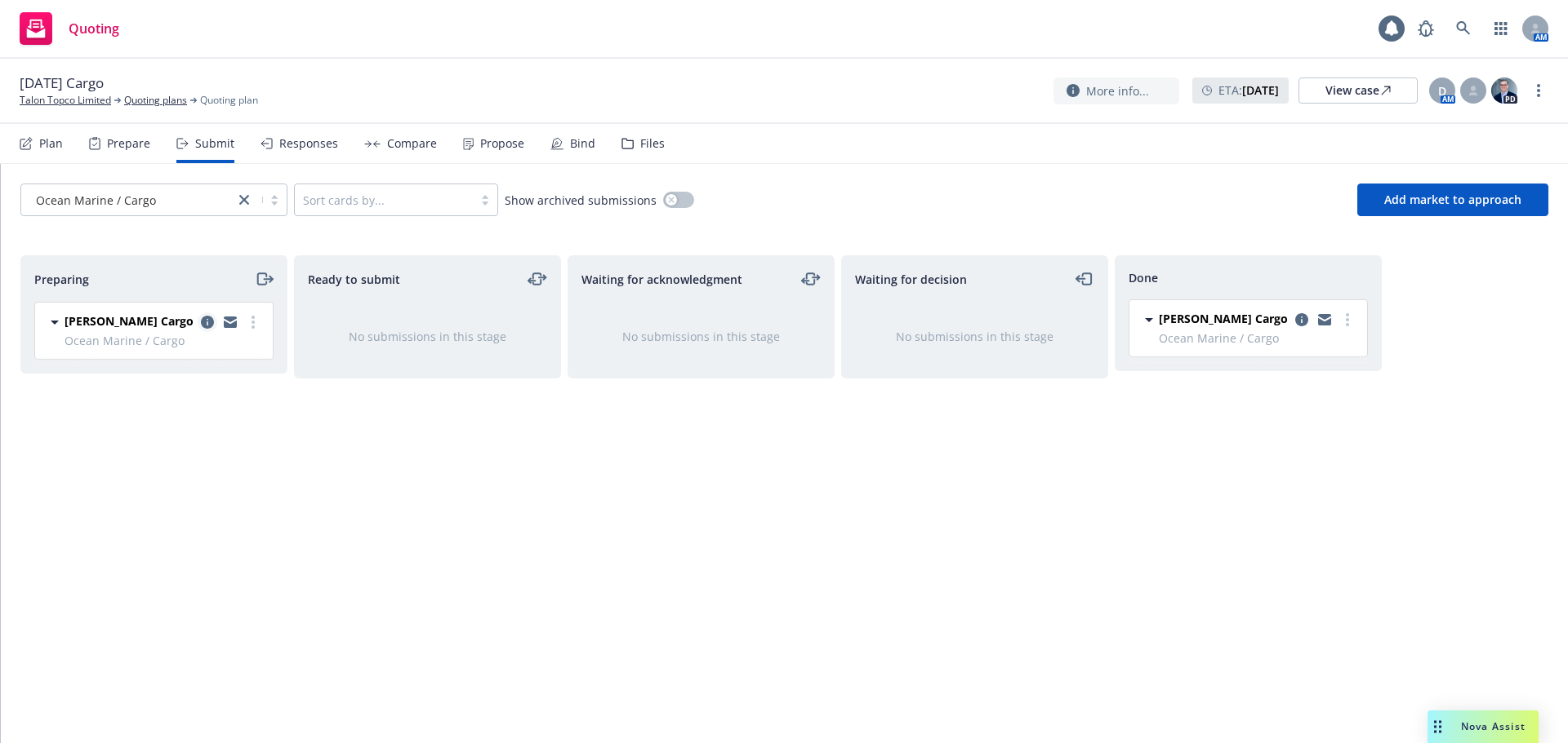
click at [205, 318] on icon "copy logging email" at bounding box center [208, 322] width 13 height 13
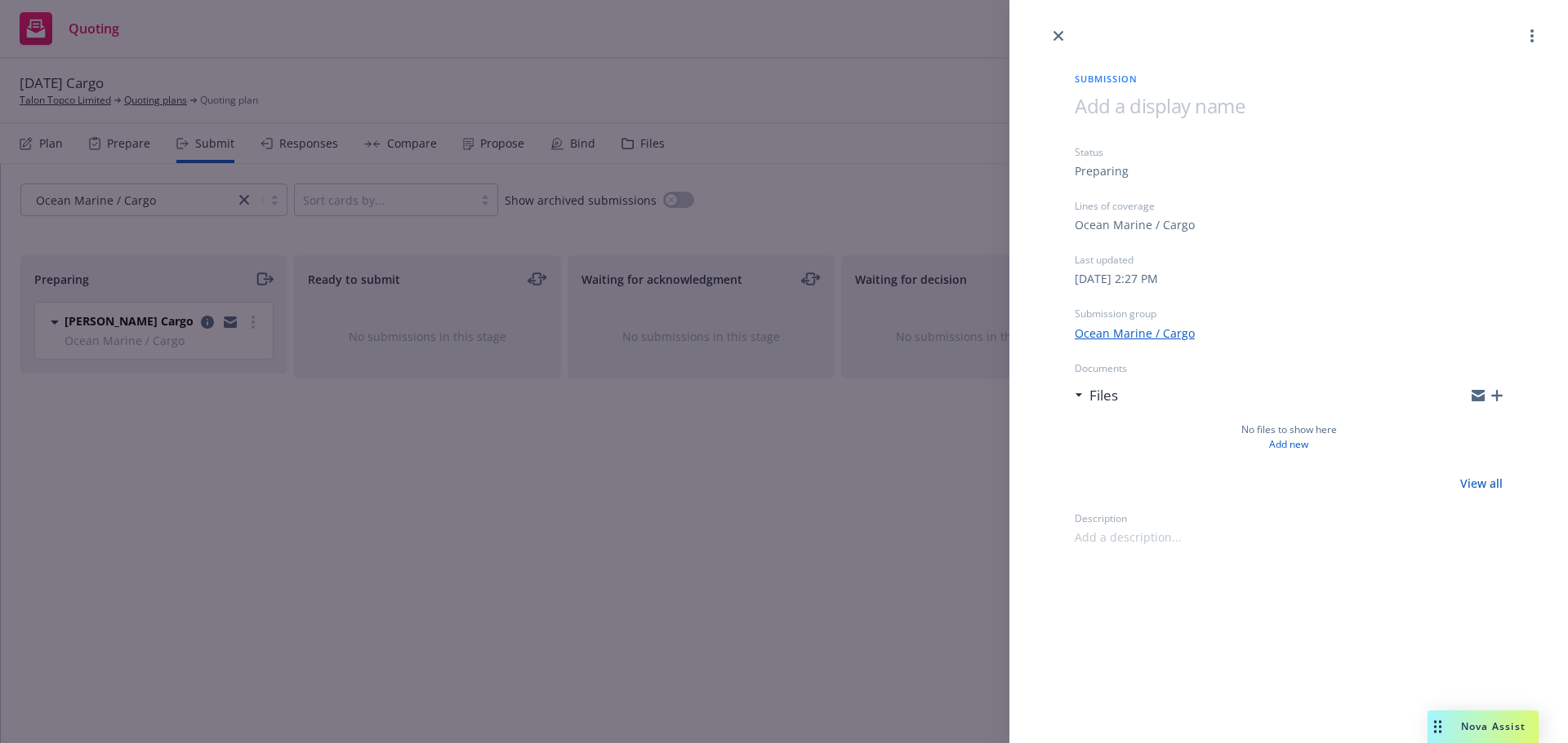
click at [443, 551] on div "Submission Status Preparing Lines of coverage Ocean Marine / Cargo Last updated…" at bounding box center [784, 372] width 1568 height 743
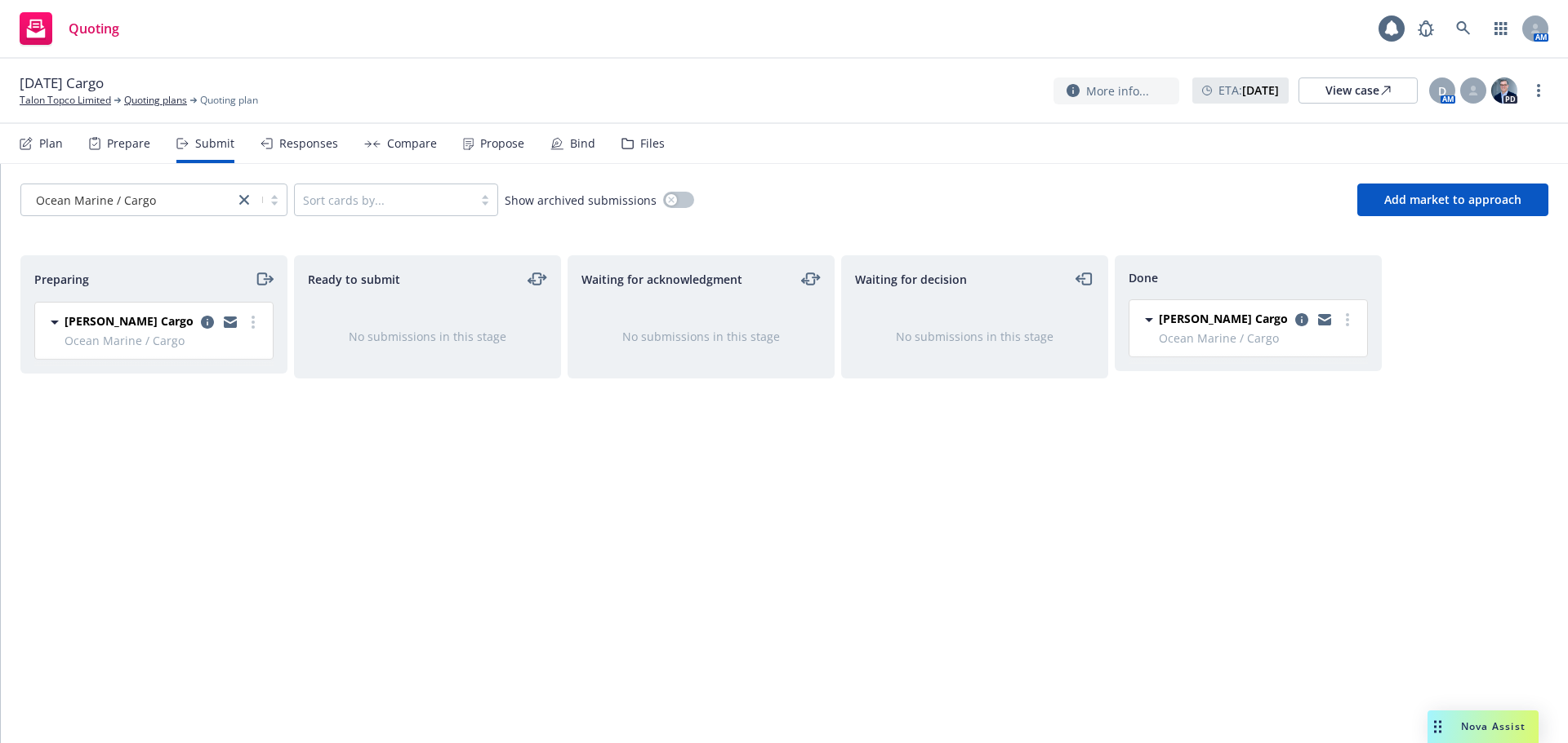
click at [124, 99] on div "Talon Topco Limited Quoting plans Quoting plan" at bounding box center [139, 100] width 238 height 14
click at [132, 101] on link "Quoting plans" at bounding box center [156, 100] width 63 height 14
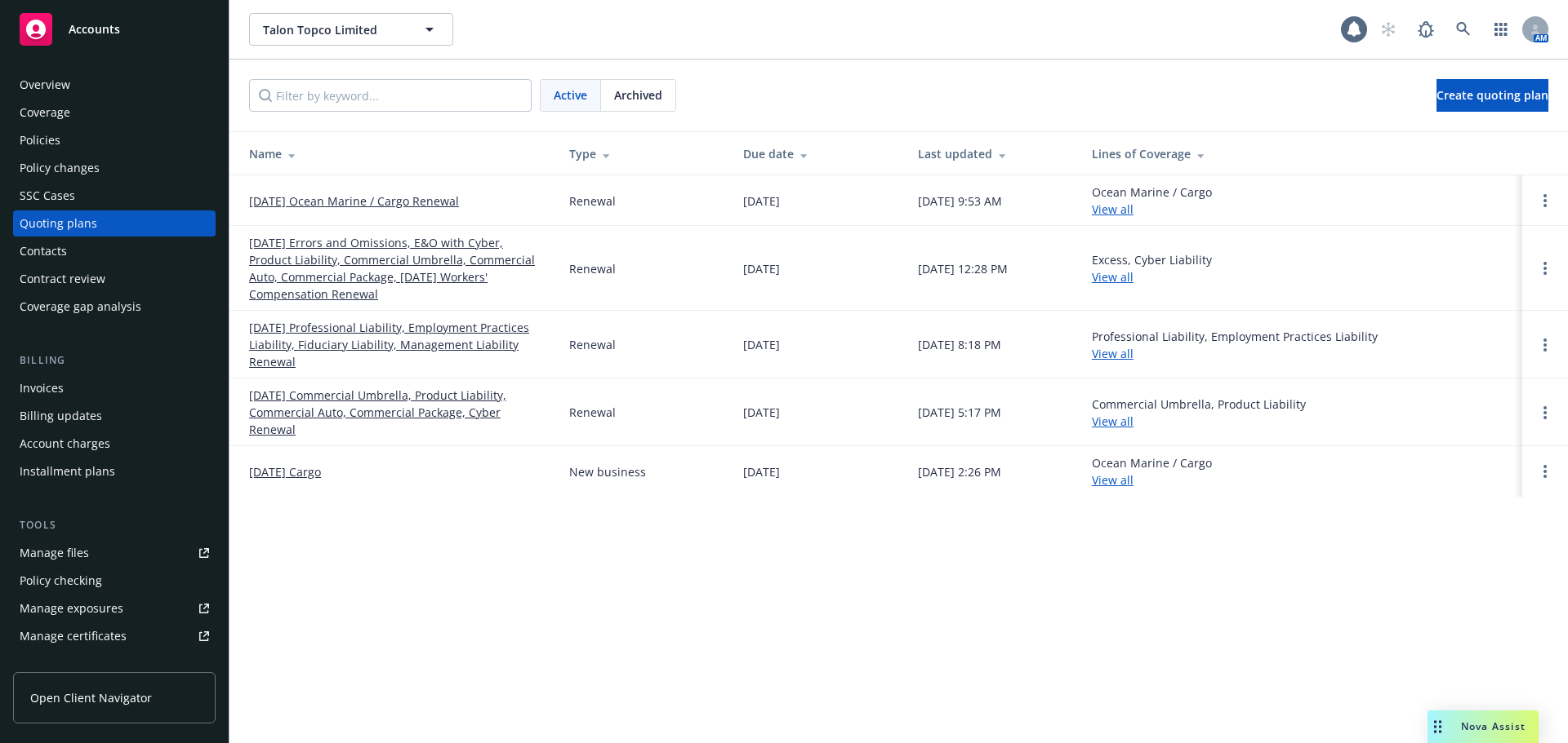
click at [149, 139] on div "Policies" at bounding box center [115, 140] width 189 height 26
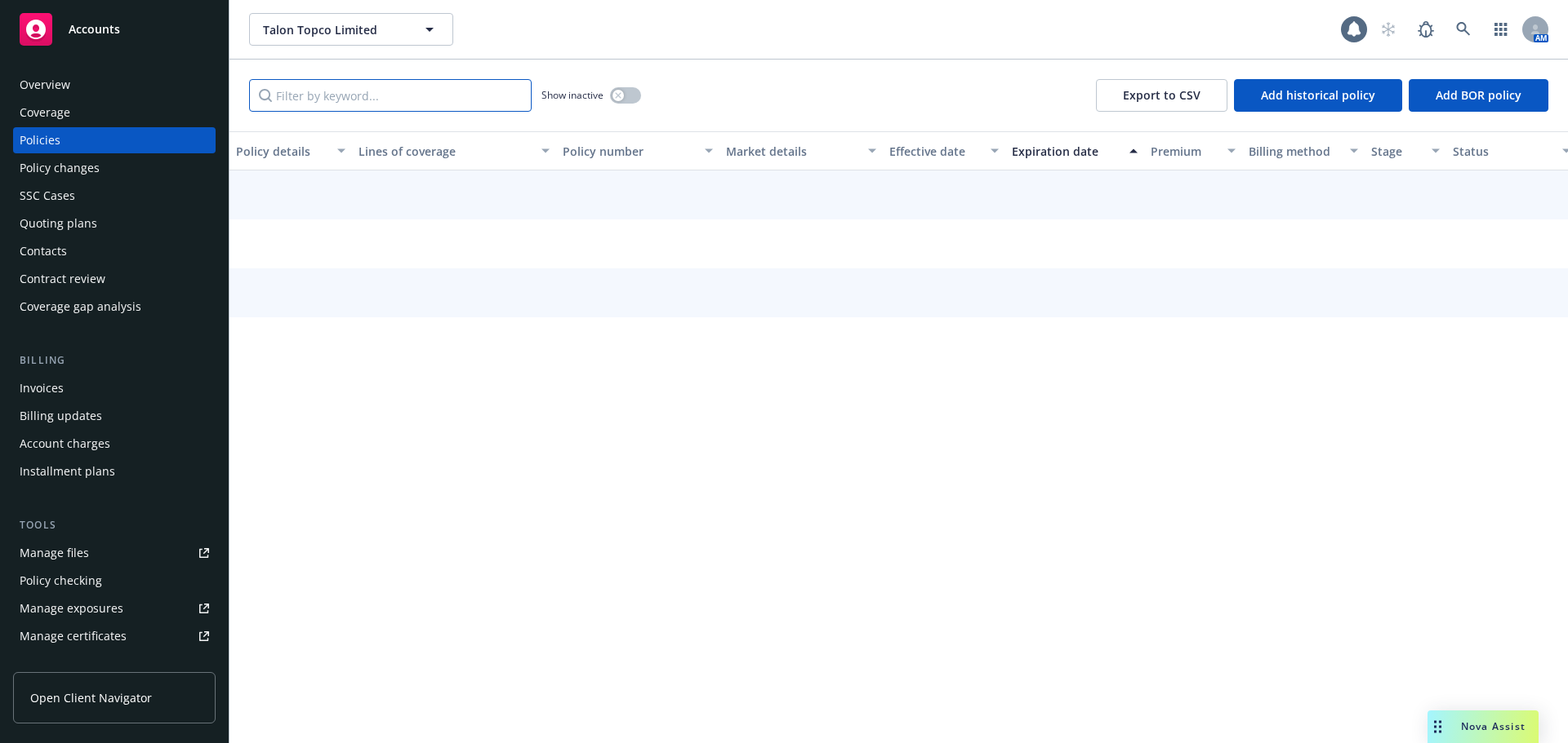
click at [307, 94] on input "Filter by keyword..." at bounding box center [390, 96] width 282 height 32
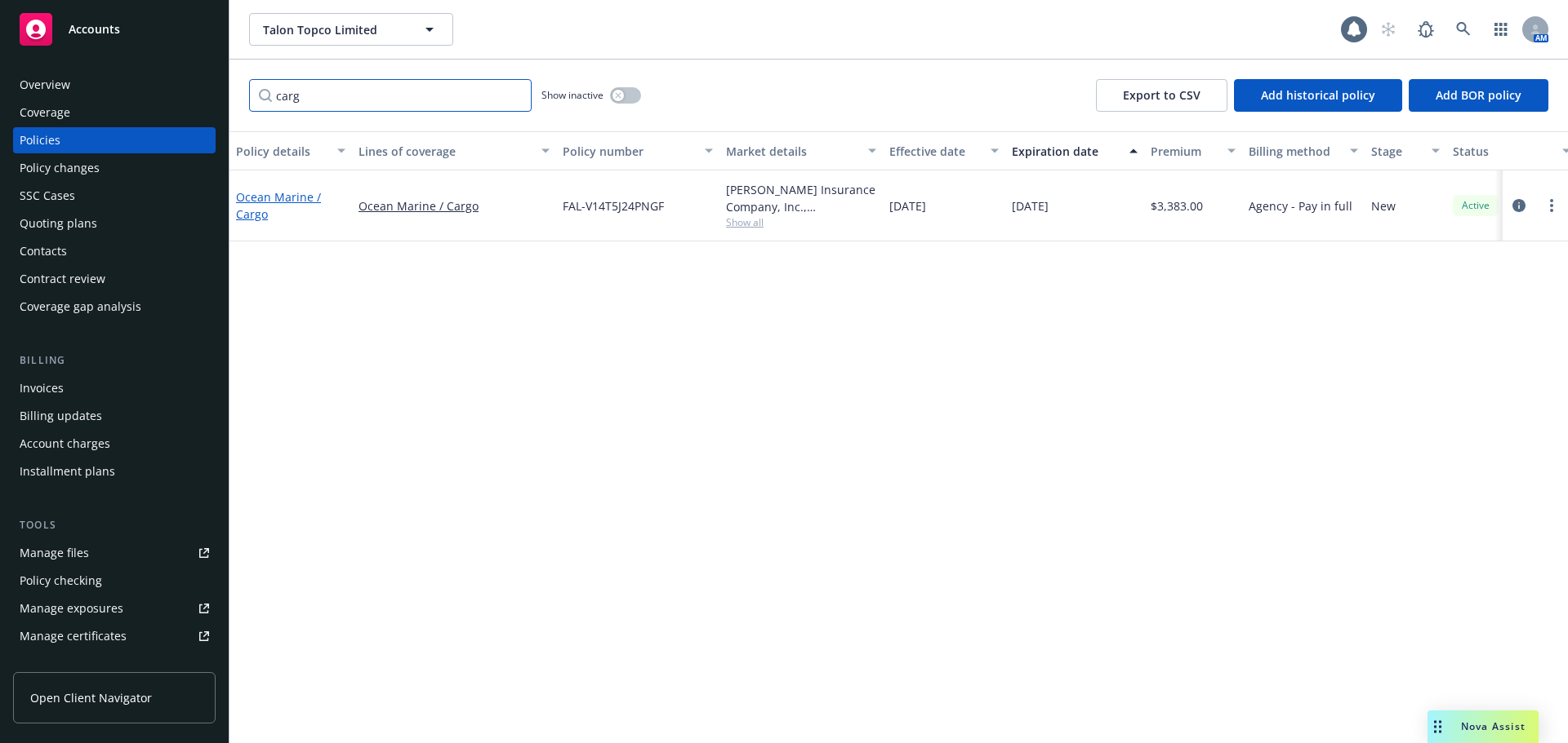
type input "carg"
click at [243, 215] on link "Ocean Marine / Cargo" at bounding box center [279, 206] width 85 height 32
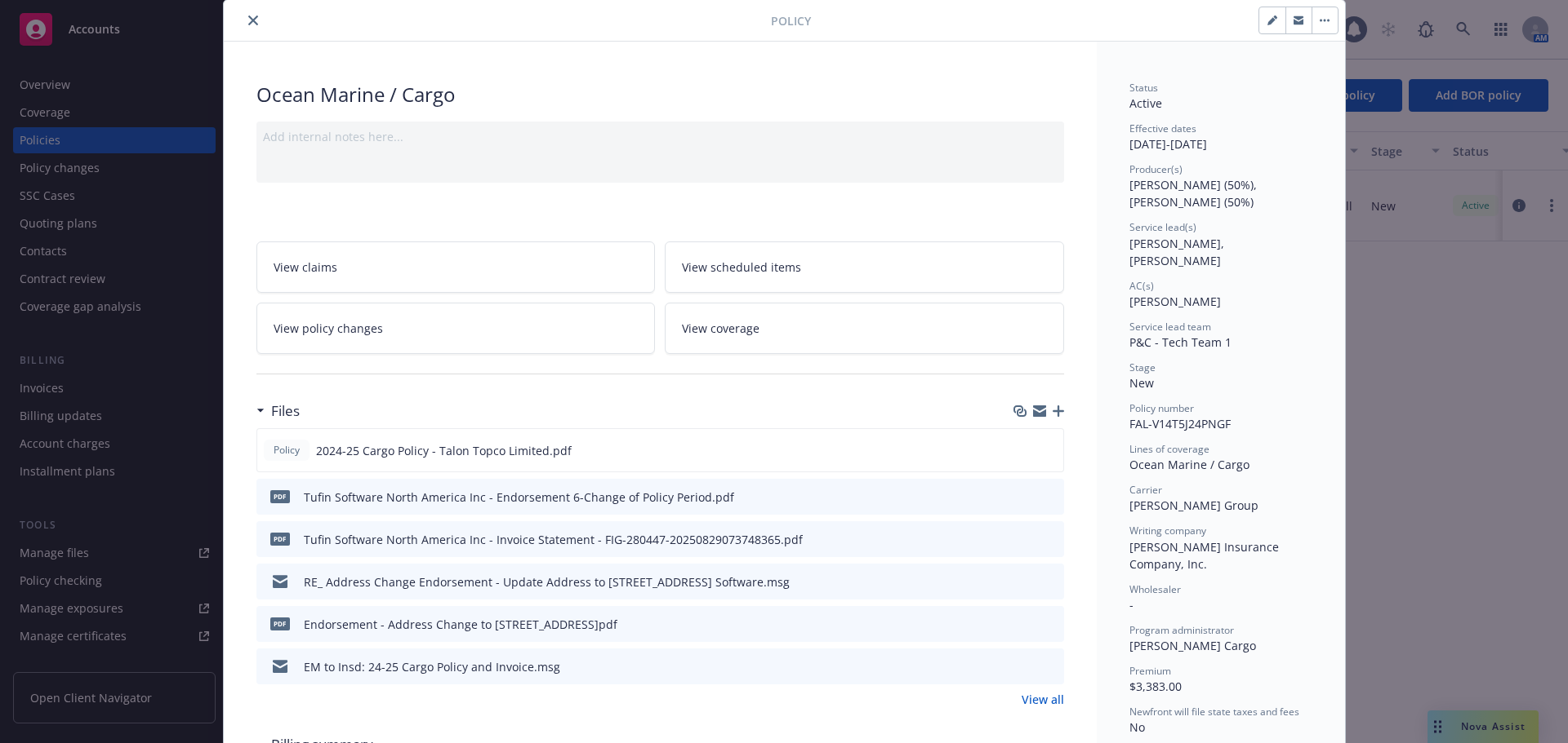
scroll to position [82, 0]
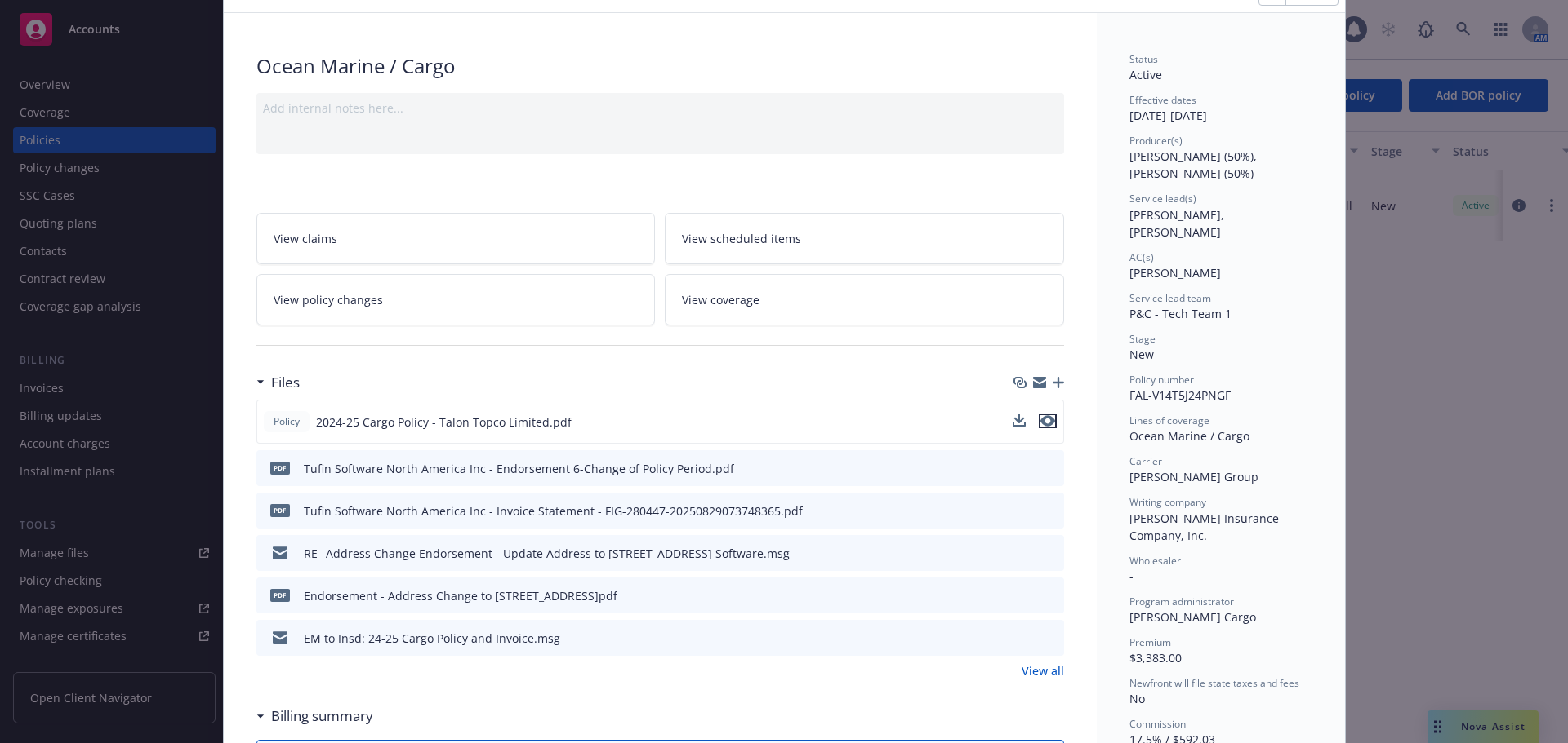
click at [1047, 424] on icon "preview file" at bounding box center [1047, 421] width 14 height 12
